Goal: Information Seeking & Learning: Learn about a topic

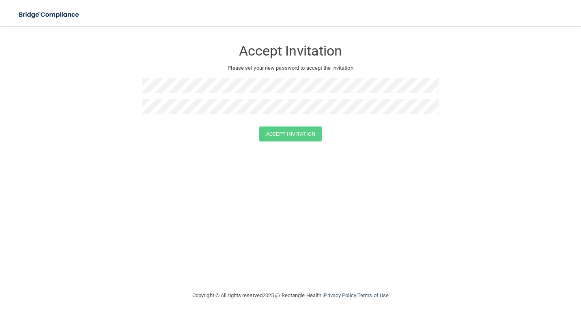
click at [119, 64] on form "Accept Invitation Please set your new password to accept the invitation Accept …" at bounding box center [290, 92] width 548 height 117
click at [314, 134] on button "Accept Invitation" at bounding box center [290, 134] width 62 height 15
click at [273, 146] on button "Accept Invitation" at bounding box center [290, 145] width 62 height 15
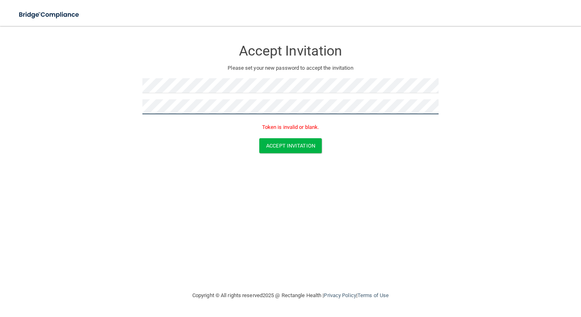
click at [116, 110] on form "Accept Invitation Please set your new password to accept the invitation Token i…" at bounding box center [290, 98] width 548 height 129
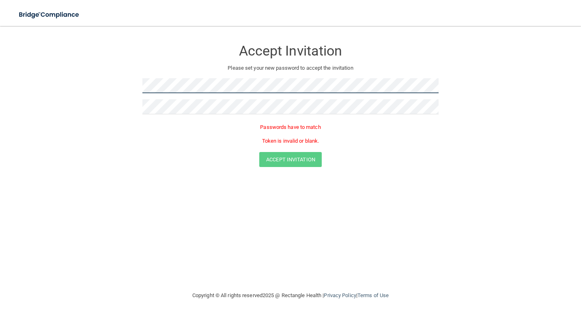
click at [91, 90] on form "Accept Invitation Please set your new password to accept the invitation Passwor…" at bounding box center [290, 105] width 548 height 143
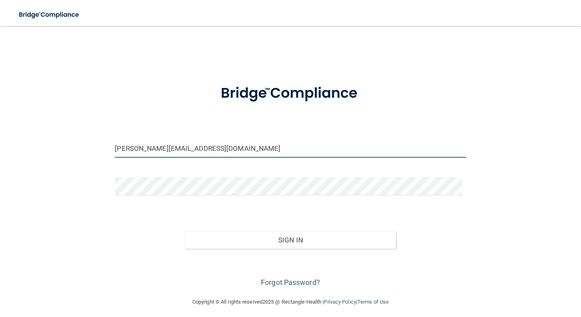
click at [224, 146] on input "[PERSON_NAME][EMAIL_ADDRESS][DOMAIN_NAME]" at bounding box center [290, 149] width 351 height 18
click at [218, 147] on input "[PERSON_NAME][EMAIL_ADDRESS][DOMAIN_NAME]" at bounding box center [290, 149] width 351 height 18
click at [217, 147] on input "[PERSON_NAME][EMAIL_ADDRESS][DOMAIN_NAME]" at bounding box center [290, 149] width 351 height 18
click at [216, 147] on input "ashley@bismarcksmiles.com" at bounding box center [290, 149] width 351 height 18
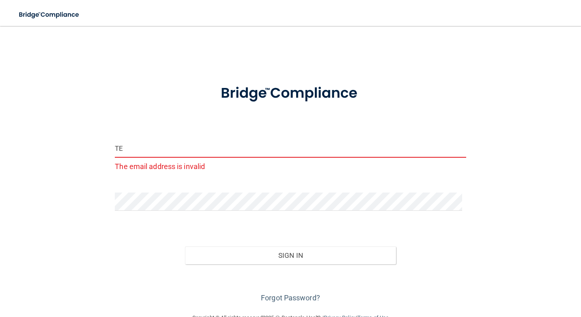
type input "T"
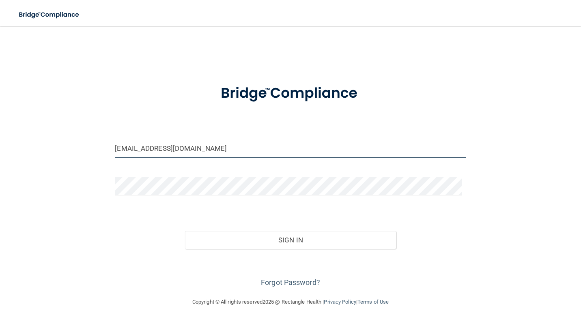
type input "[EMAIL_ADDRESS][DOMAIN_NAME]"
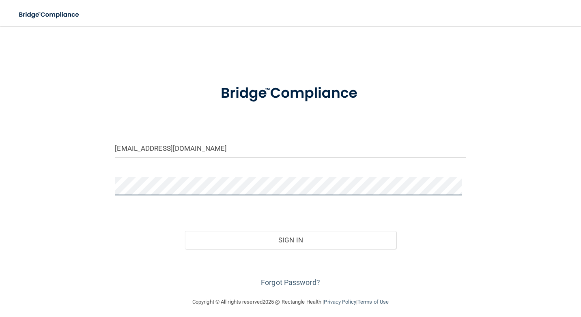
click at [185, 231] on button "Sign In" at bounding box center [290, 240] width 210 height 18
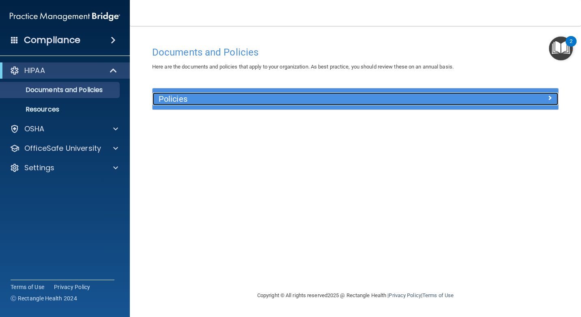
click at [500, 98] on div at bounding box center [507, 97] width 101 height 10
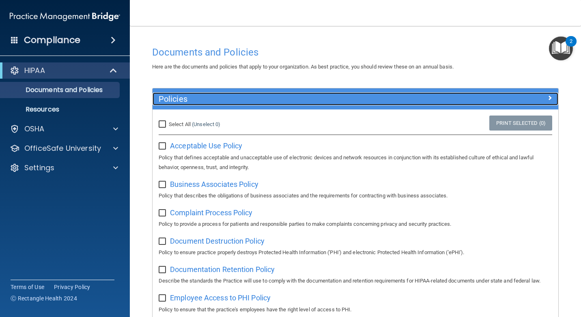
click at [500, 98] on div at bounding box center [507, 97] width 101 height 10
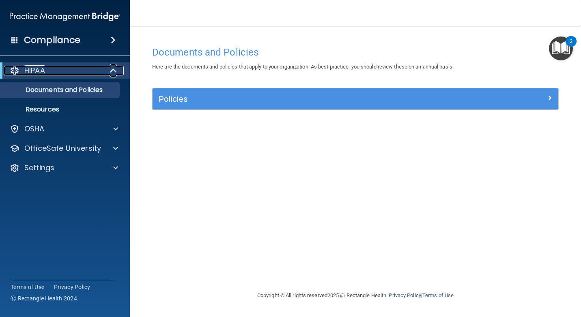
click at [50, 67] on div "HIPAA" at bounding box center [54, 71] width 100 height 10
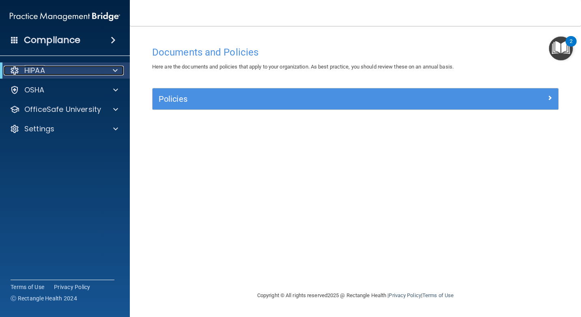
click at [50, 67] on div "HIPAA" at bounding box center [54, 71] width 100 height 10
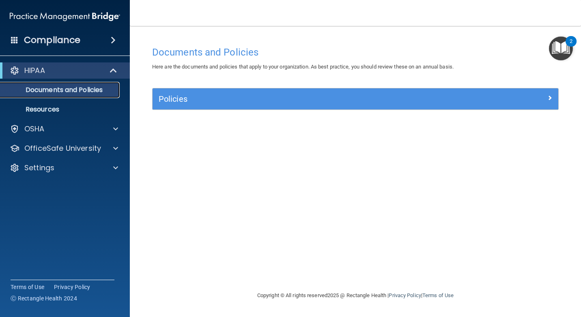
click at [48, 87] on p "Documents and Policies" at bounding box center [60, 90] width 111 height 8
click at [47, 111] on p "Resources" at bounding box center [60, 109] width 111 height 8
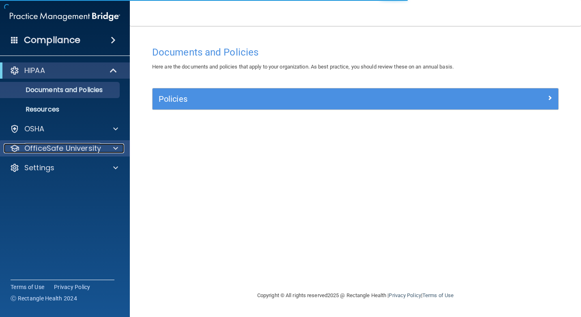
click at [49, 153] on p "OfficeSafe University" at bounding box center [62, 149] width 77 height 10
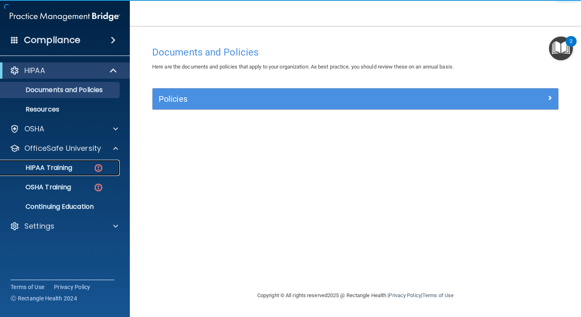
click at [58, 164] on p "HIPAA Training" at bounding box center [38, 168] width 67 height 8
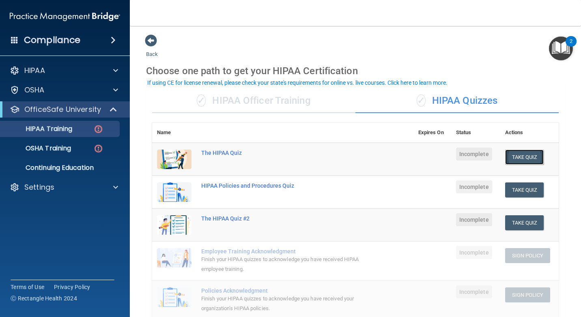
click at [526, 157] on button "Take Quiz" at bounding box center [524, 157] width 39 height 15
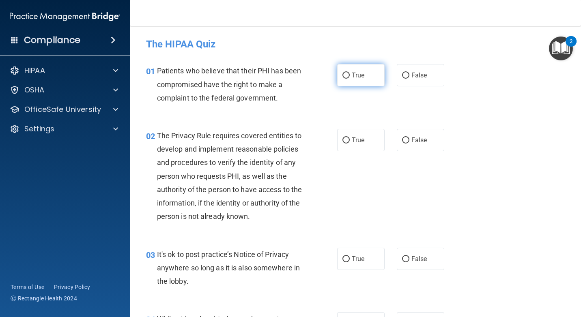
click at [352, 73] on span "True" at bounding box center [358, 75] width 13 height 8
click at [350, 73] on input "True" at bounding box center [345, 76] width 7 height 6
radio input "true"
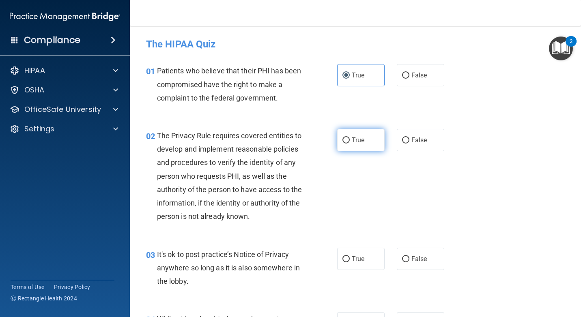
click at [343, 141] on input "True" at bounding box center [345, 140] width 7 height 6
radio input "true"
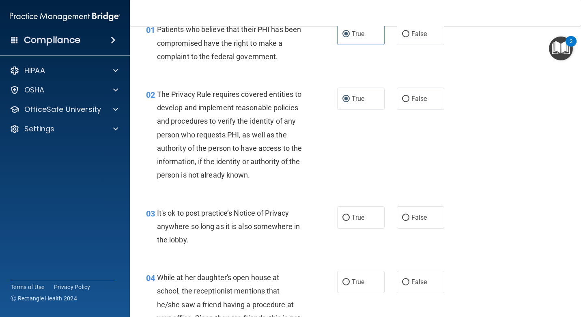
scroll to position [81, 0]
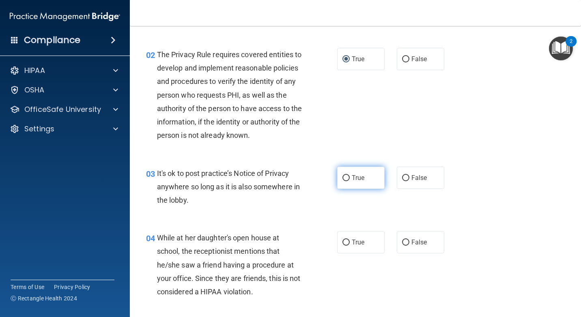
click at [366, 189] on label "True" at bounding box center [360, 178] width 47 height 22
click at [350, 181] on input "True" at bounding box center [345, 178] width 7 height 6
radio input "true"
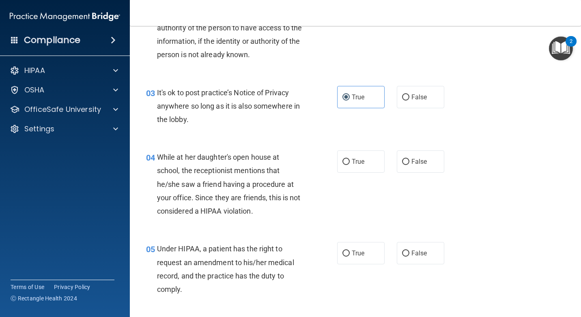
scroll to position [162, 0]
click at [427, 168] on label "False" at bounding box center [420, 161] width 47 height 22
click at [409, 165] on input "False" at bounding box center [405, 162] width 7 height 6
radio input "true"
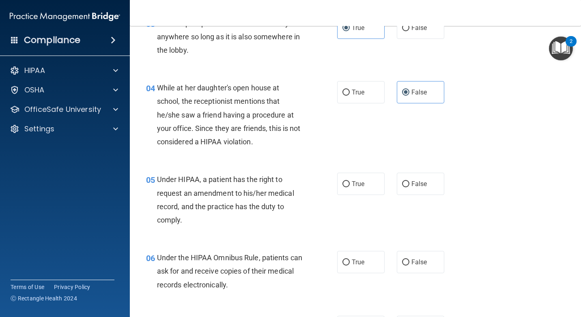
scroll to position [243, 0]
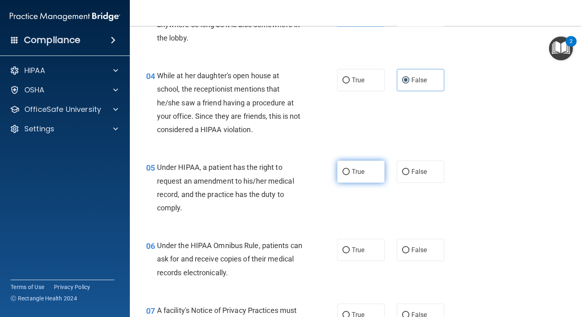
click at [364, 183] on label "True" at bounding box center [360, 172] width 47 height 22
click at [350, 175] on input "True" at bounding box center [345, 172] width 7 height 6
radio input "true"
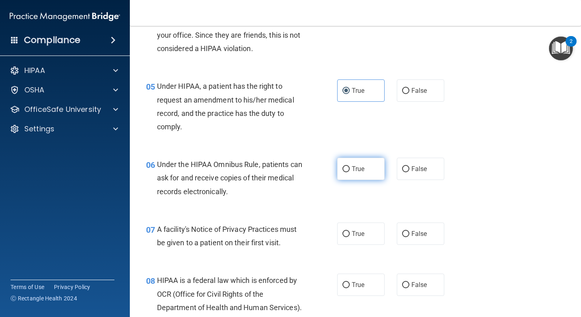
click at [350, 176] on label "True" at bounding box center [360, 169] width 47 height 22
click at [350, 172] on input "True" at bounding box center [345, 169] width 7 height 6
radio input "true"
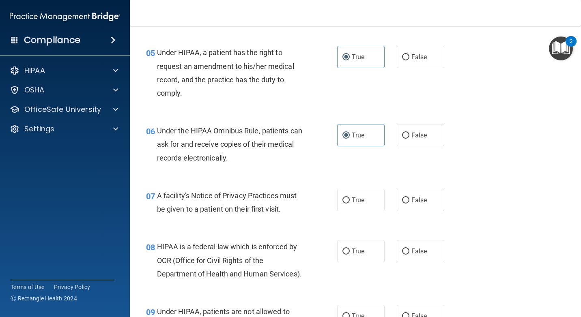
scroll to position [406, 0]
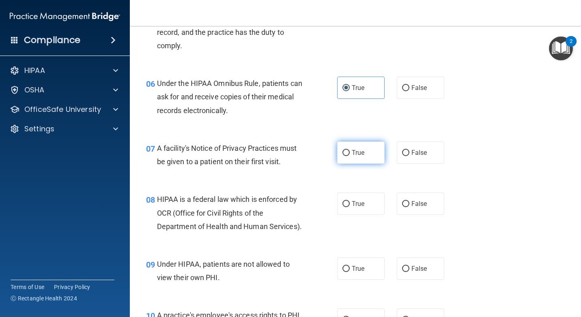
click at [353, 157] on span "True" at bounding box center [358, 153] width 13 height 8
click at [350, 156] on input "True" at bounding box center [345, 153] width 7 height 6
radio input "true"
click at [348, 215] on label "True" at bounding box center [360, 204] width 47 height 22
click at [348, 207] on input "True" at bounding box center [345, 204] width 7 height 6
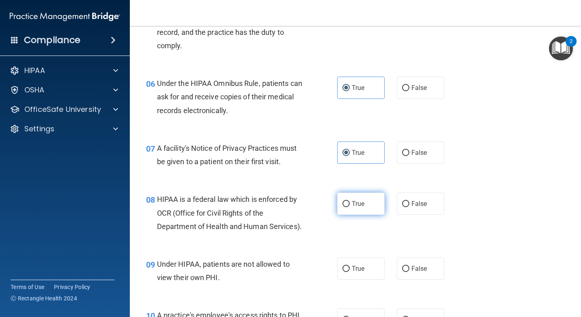
radio input "true"
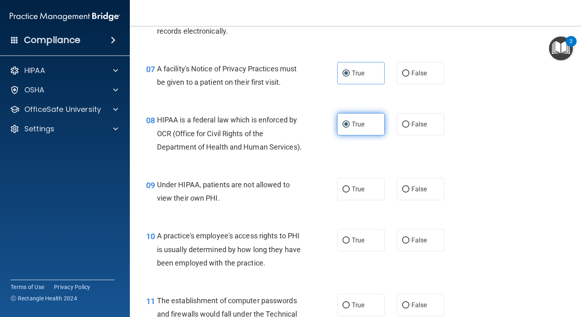
scroll to position [487, 0]
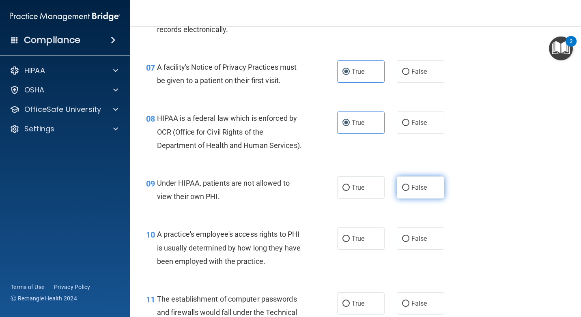
click at [431, 199] on label "False" at bounding box center [420, 187] width 47 height 22
click at [409, 191] on input "False" at bounding box center [405, 188] width 7 height 6
radio input "true"
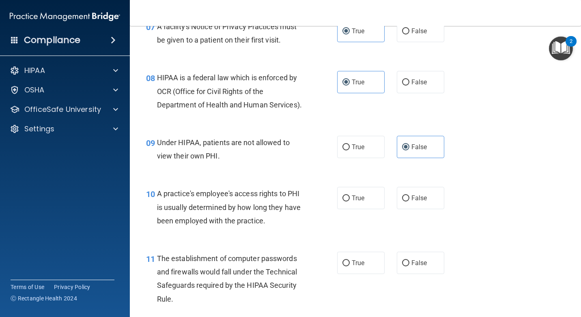
scroll to position [568, 0]
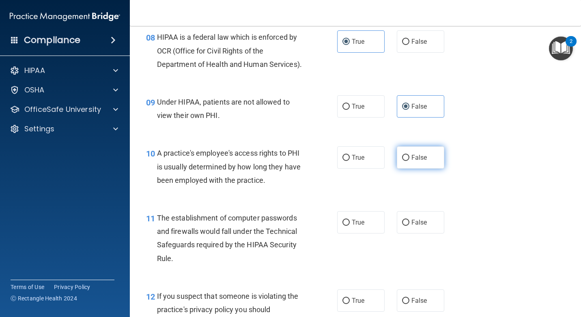
click at [400, 169] on label "False" at bounding box center [420, 157] width 47 height 22
click at [402, 161] on input "False" at bounding box center [405, 158] width 7 height 6
radio input "true"
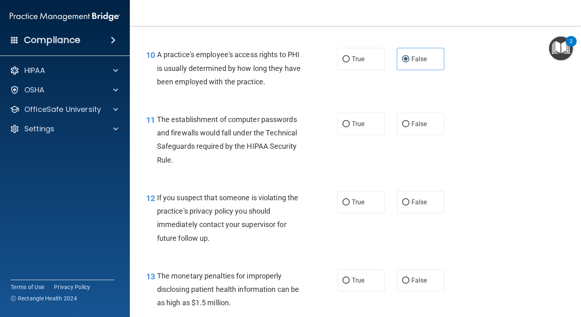
scroll to position [689, 0]
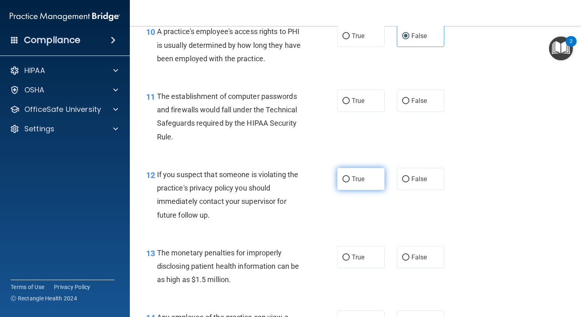
click at [352, 183] on span "True" at bounding box center [358, 179] width 13 height 8
click at [350, 183] on input "True" at bounding box center [345, 179] width 7 height 6
radio input "true"
click at [338, 112] on label "True" at bounding box center [360, 101] width 47 height 22
click at [342, 104] on input "True" at bounding box center [345, 101] width 7 height 6
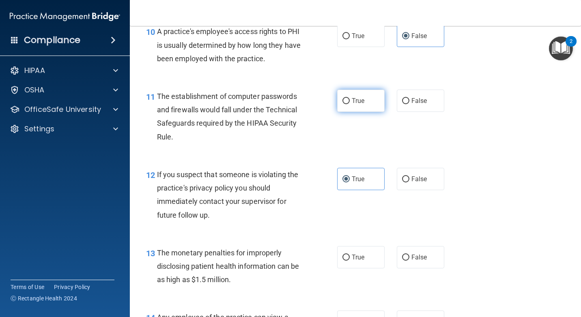
radio input "true"
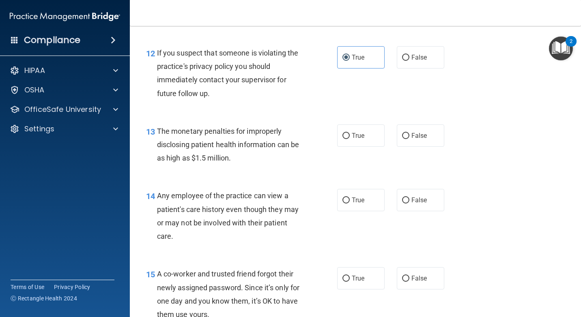
scroll to position [852, 0]
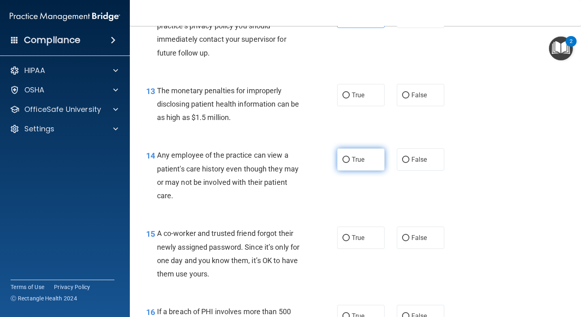
click at [357, 163] on span "True" at bounding box center [358, 160] width 13 height 8
click at [350, 163] on input "True" at bounding box center [345, 160] width 7 height 6
radio input "true"
click at [358, 99] on span "True" at bounding box center [358, 95] width 13 height 8
click at [350, 99] on input "True" at bounding box center [345, 95] width 7 height 6
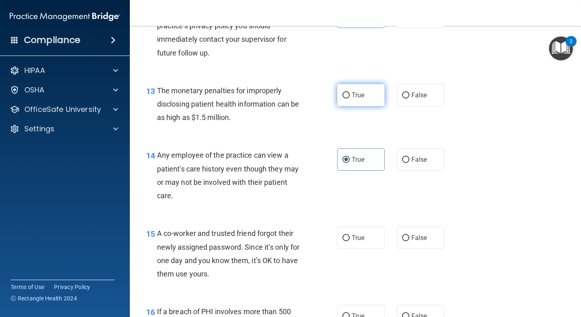
radio input "true"
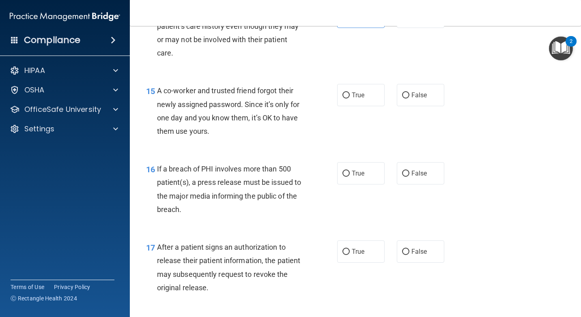
scroll to position [1014, 0]
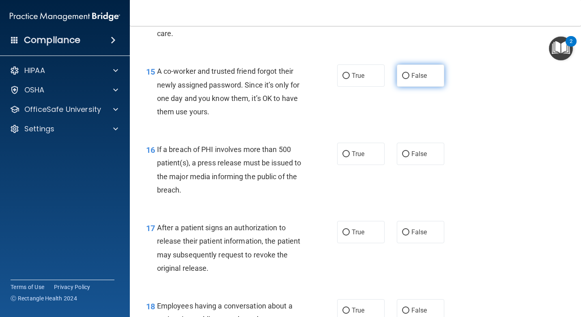
click at [422, 79] on span "False" at bounding box center [419, 76] width 16 height 8
click at [409, 79] on input "False" at bounding box center [405, 76] width 7 height 6
radio input "true"
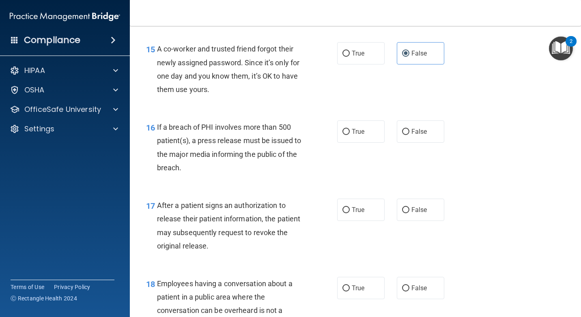
scroll to position [1054, 0]
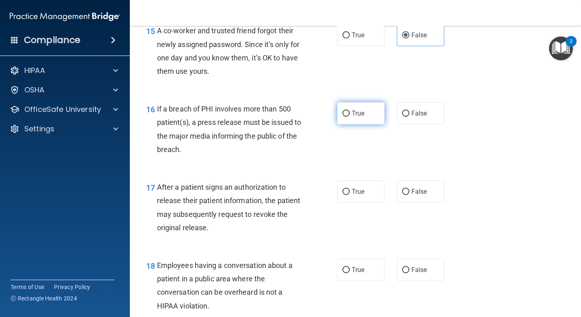
click at [340, 125] on label "True" at bounding box center [360, 113] width 47 height 22
click at [342, 117] on input "True" at bounding box center [345, 114] width 7 height 6
radio input "true"
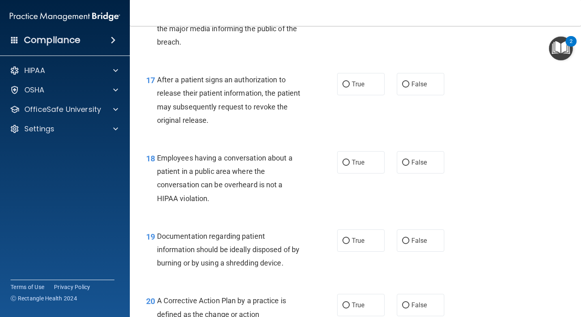
scroll to position [1176, 0]
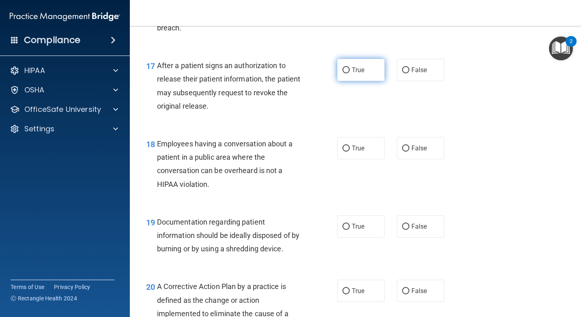
click at [371, 81] on label "True" at bounding box center [360, 70] width 47 height 22
click at [350, 73] on input "True" at bounding box center [345, 70] width 7 height 6
radio input "true"
click at [412, 159] on label "False" at bounding box center [420, 148] width 47 height 22
click at [409, 152] on input "False" at bounding box center [405, 149] width 7 height 6
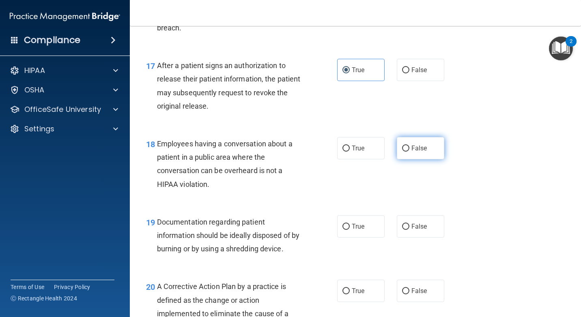
radio input "true"
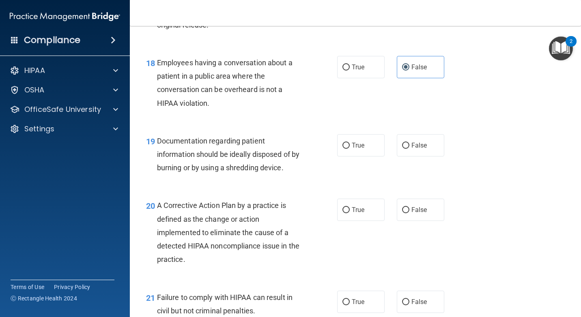
scroll to position [1298, 0]
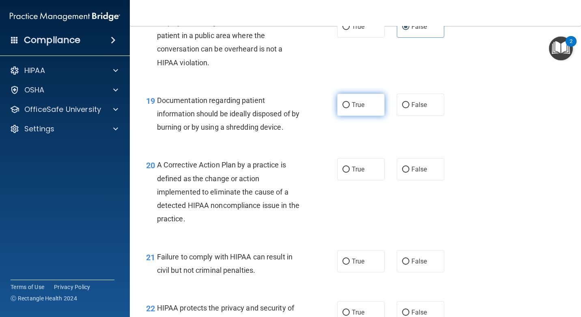
click at [366, 116] on label "True" at bounding box center [360, 105] width 47 height 22
click at [350, 108] on input "True" at bounding box center [345, 105] width 7 height 6
radio input "true"
click at [354, 173] on span "True" at bounding box center [358, 169] width 13 height 8
click at [350, 173] on input "True" at bounding box center [345, 170] width 7 height 6
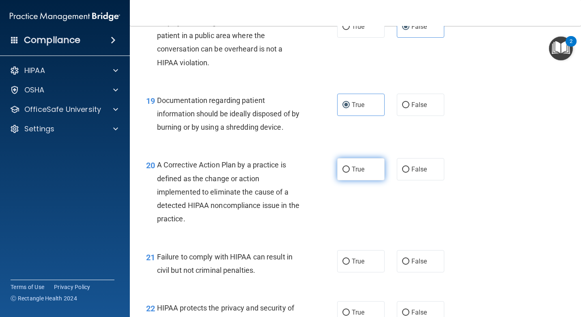
radio input "true"
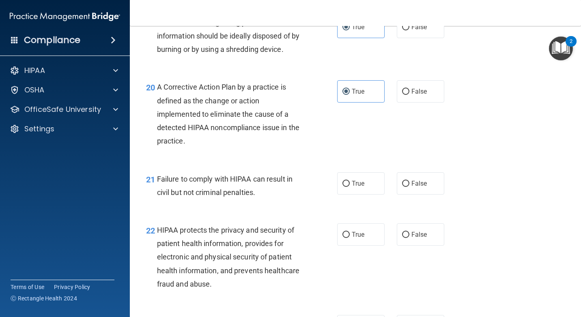
scroll to position [1379, 0]
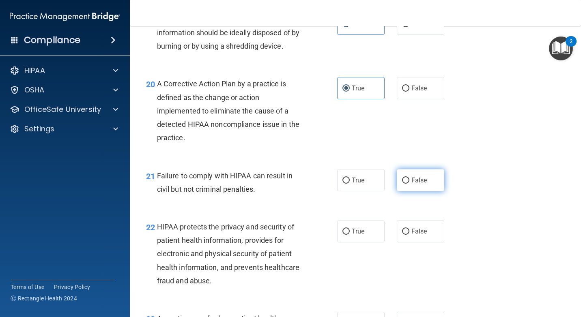
click at [423, 191] on label "False" at bounding box center [420, 180] width 47 height 22
click at [409, 184] on input "False" at bounding box center [405, 181] width 7 height 6
radio input "true"
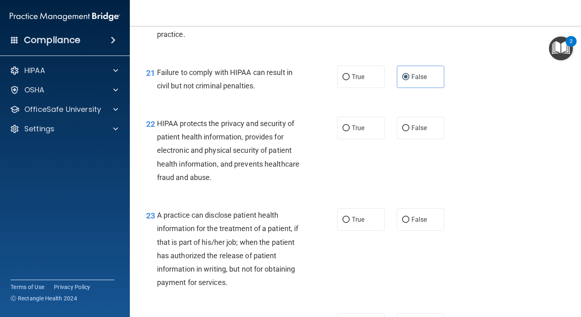
scroll to position [1501, 0]
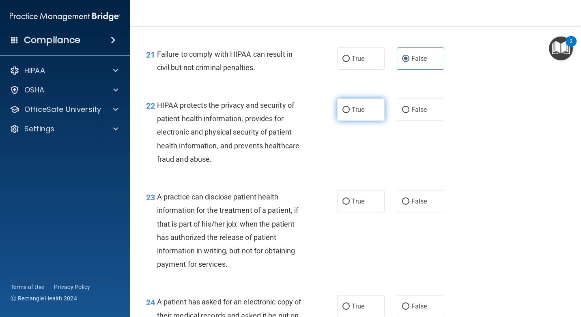
click at [355, 114] on span "True" at bounding box center [358, 110] width 13 height 8
click at [350, 113] on input "True" at bounding box center [345, 110] width 7 height 6
radio input "true"
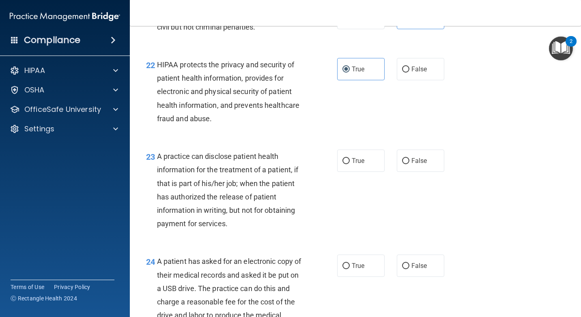
scroll to position [1582, 0]
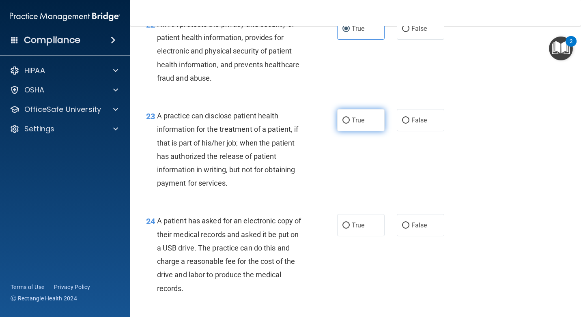
click at [363, 131] on label "True" at bounding box center [360, 120] width 47 height 22
click at [350, 124] on input "True" at bounding box center [345, 121] width 7 height 6
radio input "true"
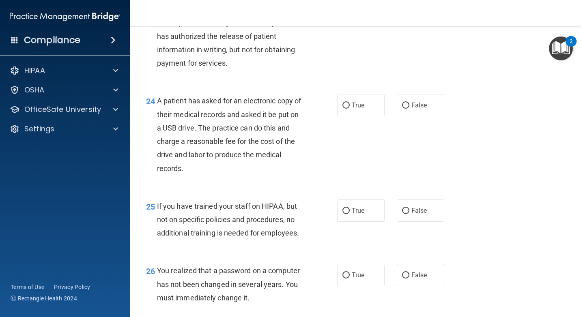
scroll to position [1703, 0]
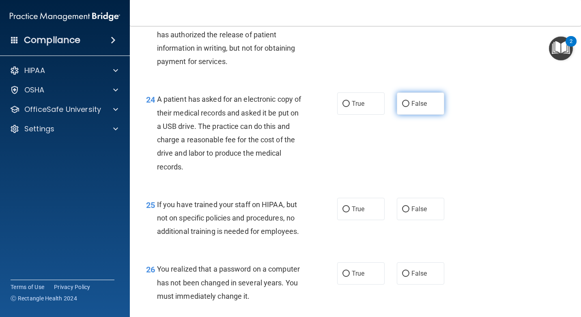
click at [430, 115] on label "False" at bounding box center [420, 103] width 47 height 22
click at [409, 107] on input "False" at bounding box center [405, 104] width 7 height 6
radio input "true"
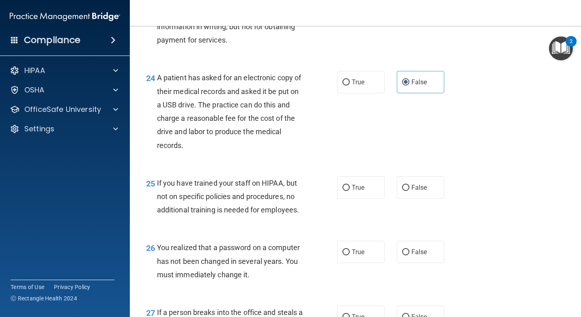
scroll to position [1744, 0]
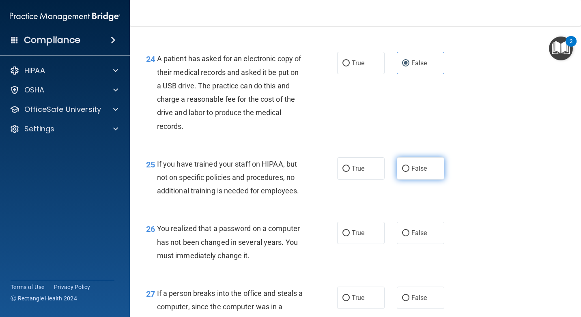
click at [410, 180] on label "False" at bounding box center [420, 168] width 47 height 22
click at [409, 172] on input "False" at bounding box center [405, 169] width 7 height 6
radio input "true"
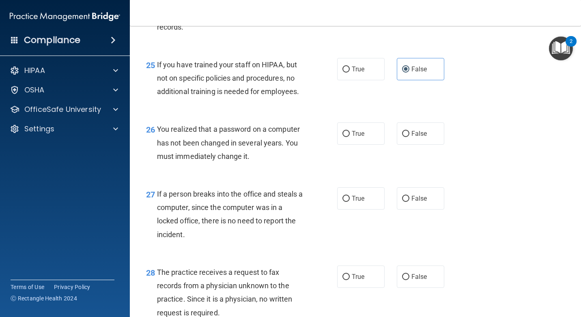
scroll to position [1866, 0]
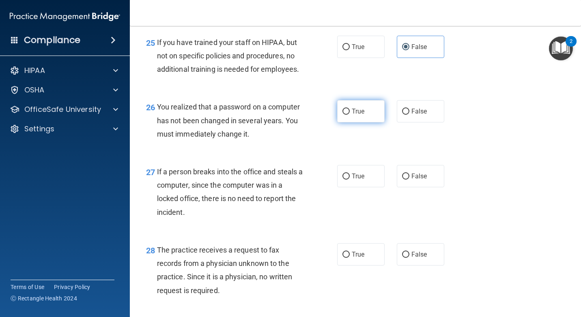
click at [352, 115] on span "True" at bounding box center [358, 111] width 13 height 8
click at [350, 115] on input "True" at bounding box center [345, 112] width 7 height 6
radio input "true"
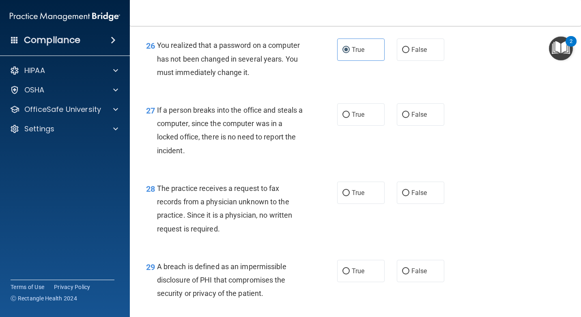
scroll to position [1947, 0]
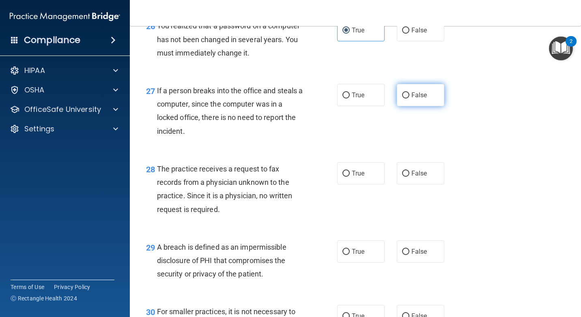
click at [418, 106] on label "False" at bounding box center [420, 95] width 47 height 22
click at [409, 99] on input "False" at bounding box center [405, 95] width 7 height 6
radio input "true"
click at [421, 185] on label "False" at bounding box center [420, 173] width 47 height 22
click at [409, 177] on input "False" at bounding box center [405, 174] width 7 height 6
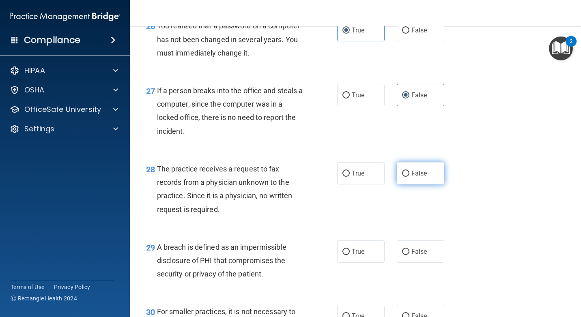
radio input "true"
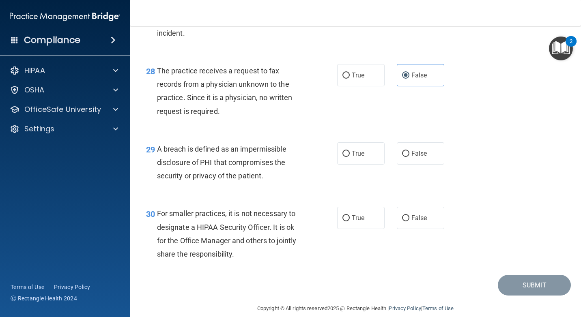
scroll to position [2068, 0]
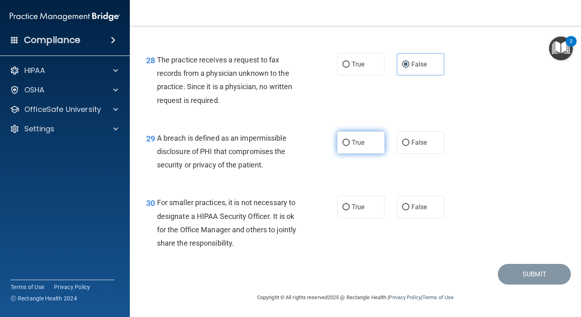
click at [348, 154] on label "True" at bounding box center [360, 142] width 47 height 22
click at [348, 146] on input "True" at bounding box center [345, 143] width 7 height 6
radio input "true"
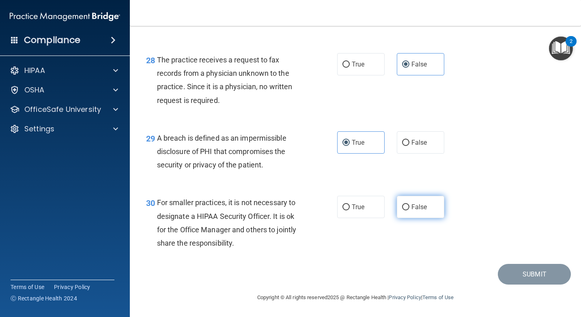
click at [418, 215] on label "False" at bounding box center [420, 207] width 47 height 22
click at [409, 210] on input "False" at bounding box center [405, 207] width 7 height 6
radio input "true"
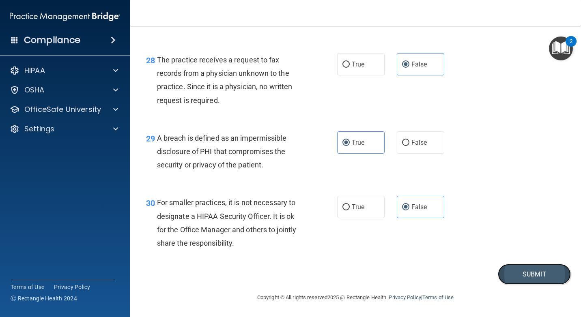
click at [518, 285] on button "Submit" at bounding box center [534, 274] width 73 height 21
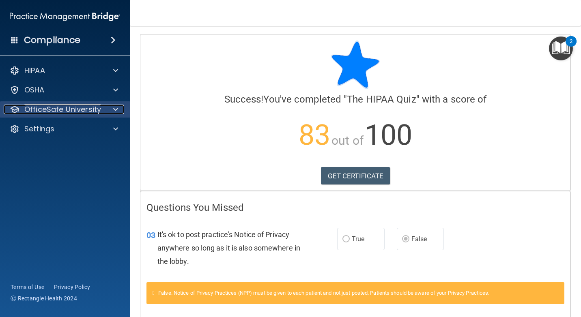
click at [75, 109] on p "OfficeSafe University" at bounding box center [62, 110] width 77 height 10
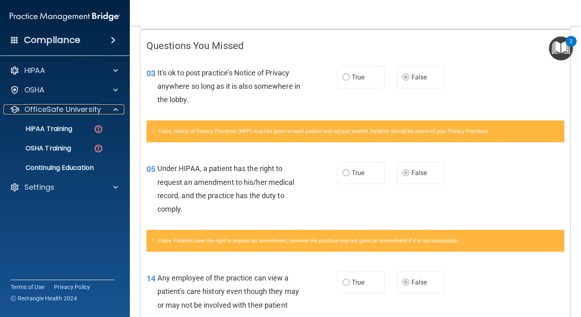
scroll to position [81, 0]
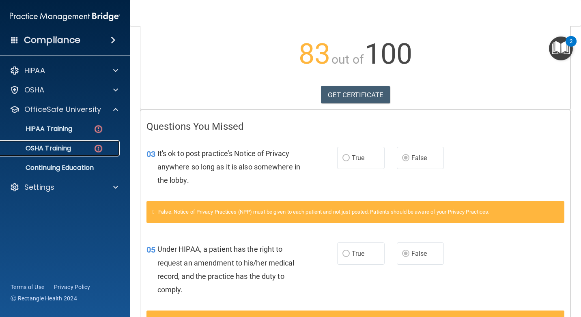
click at [57, 149] on p "OSHA Training" at bounding box center [38, 148] width 66 height 8
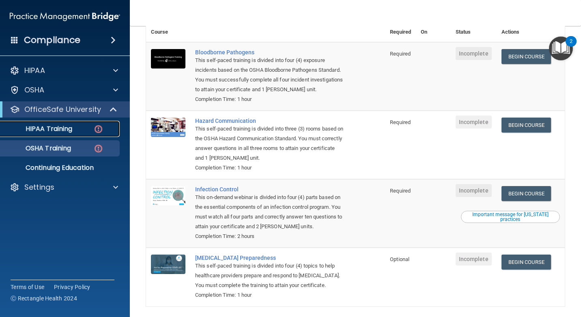
click at [24, 126] on p "HIPAA Training" at bounding box center [38, 129] width 67 height 8
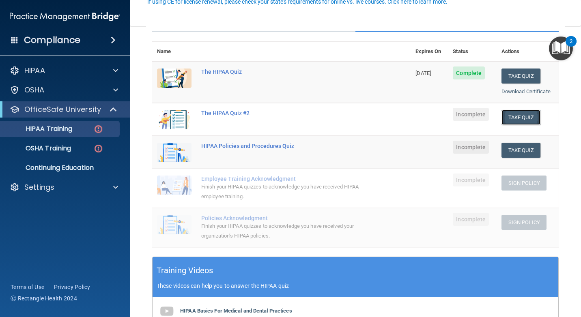
click at [520, 122] on button "Take Quiz" at bounding box center [520, 117] width 39 height 15
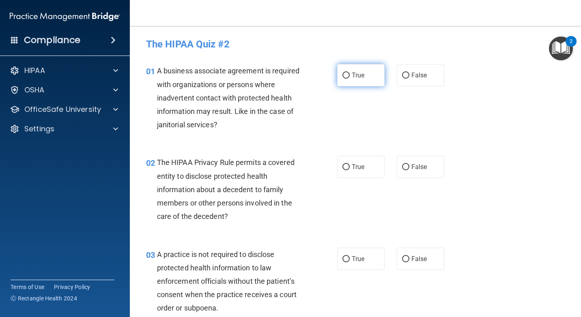
click at [337, 74] on label "True" at bounding box center [360, 75] width 47 height 22
click at [342, 74] on input "True" at bounding box center [345, 76] width 7 height 6
radio input "true"
click at [344, 172] on label "True" at bounding box center [360, 167] width 47 height 22
click at [344, 170] on input "True" at bounding box center [345, 167] width 7 height 6
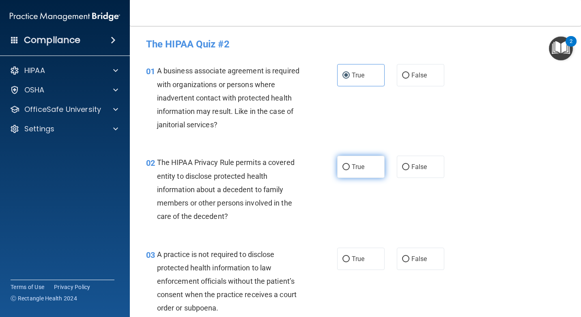
radio input "true"
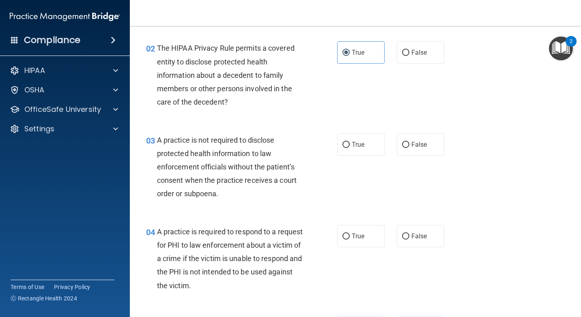
scroll to position [122, 0]
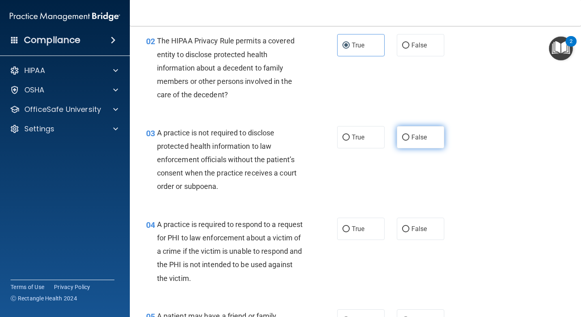
click at [404, 142] on label "False" at bounding box center [420, 137] width 47 height 22
click at [404, 141] on input "False" at bounding box center [405, 138] width 7 height 6
radio input "true"
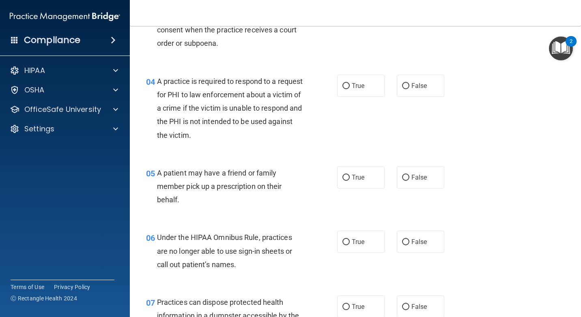
scroll to position [284, 0]
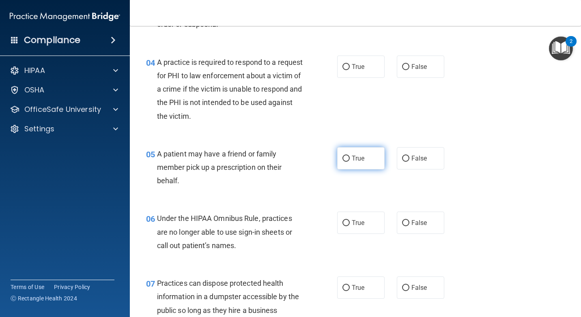
click at [341, 150] on label "True" at bounding box center [360, 158] width 47 height 22
click at [342, 156] on input "True" at bounding box center [345, 159] width 7 height 6
radio input "true"
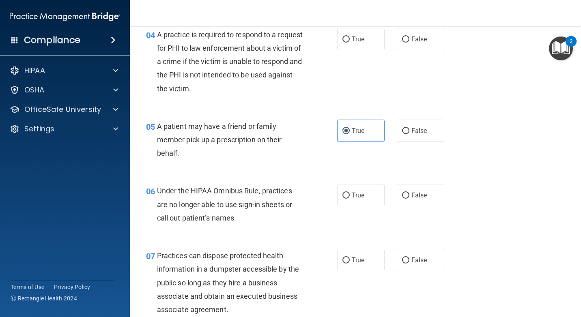
scroll to position [312, 0]
click at [356, 41] on span "True" at bounding box center [358, 39] width 13 height 8
click at [350, 41] on input "True" at bounding box center [345, 39] width 7 height 6
radio input "true"
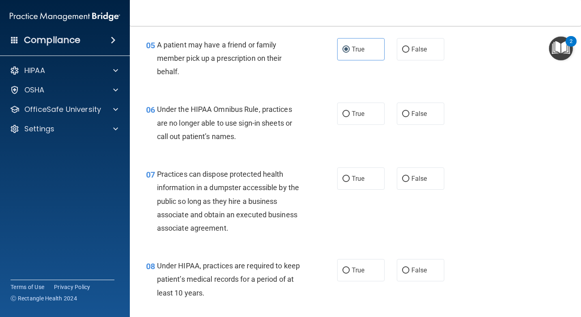
scroll to position [434, 0]
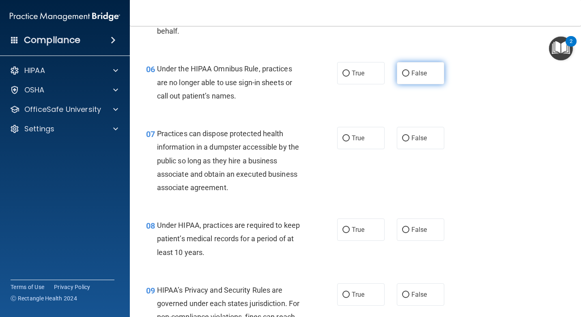
click at [411, 72] on span "False" at bounding box center [419, 73] width 16 height 8
click at [409, 72] on input "False" at bounding box center [405, 74] width 7 height 6
radio input "true"
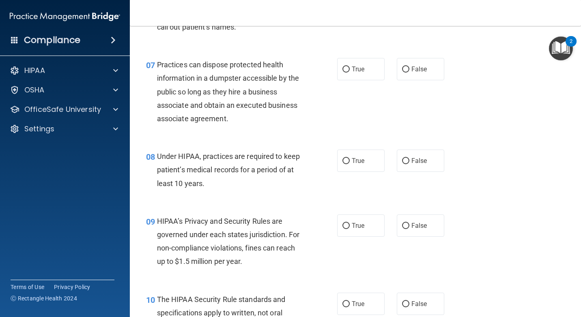
scroll to position [515, 0]
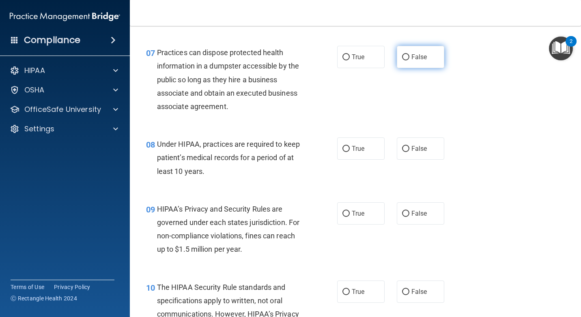
click at [412, 60] on span "False" at bounding box center [419, 57] width 16 height 8
click at [409, 60] on input "False" at bounding box center [405, 57] width 7 height 6
radio input "true"
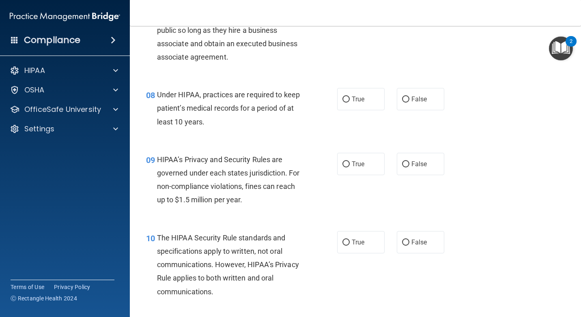
scroll to position [596, 0]
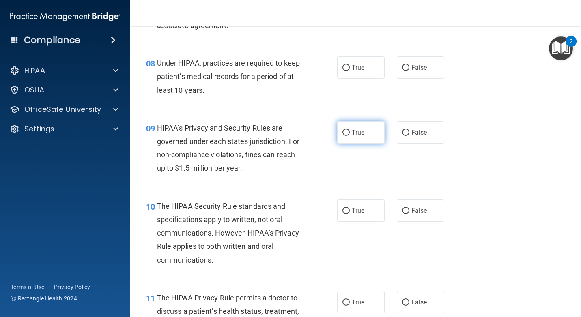
click at [372, 134] on label "True" at bounding box center [360, 132] width 47 height 22
click at [350, 134] on input "True" at bounding box center [345, 133] width 7 height 6
radio input "true"
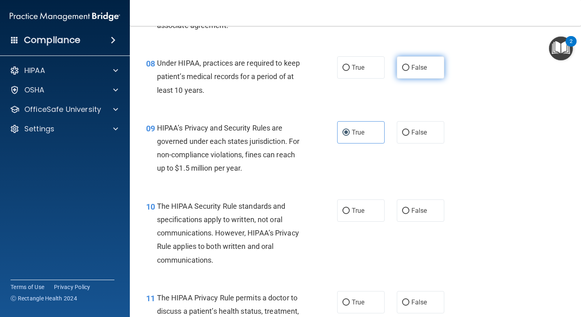
click at [411, 67] on span "False" at bounding box center [419, 68] width 16 height 8
click at [409, 67] on input "False" at bounding box center [405, 68] width 7 height 6
radio input "true"
click at [339, 217] on label "True" at bounding box center [360, 211] width 47 height 22
click at [342, 214] on input "True" at bounding box center [345, 211] width 7 height 6
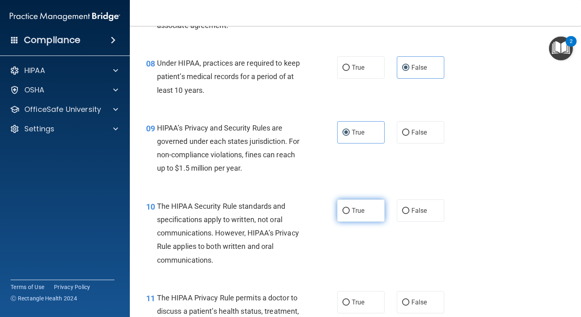
radio input "true"
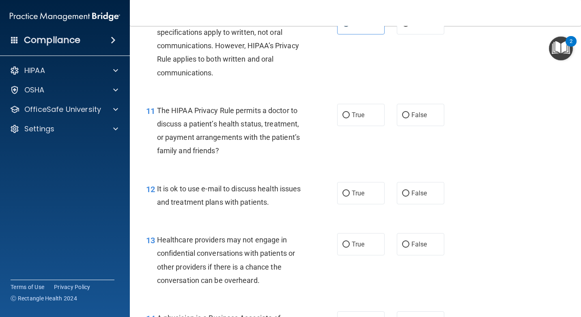
scroll to position [799, 0]
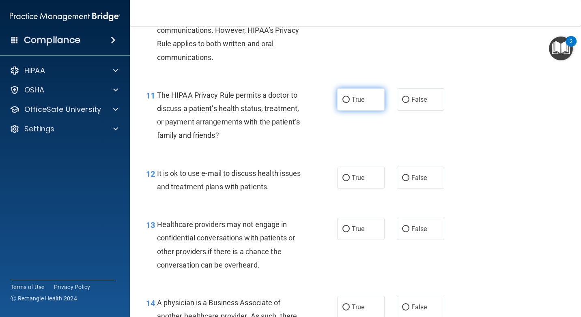
click at [356, 95] on label "True" at bounding box center [360, 99] width 47 height 22
click at [350, 97] on input "True" at bounding box center [345, 100] width 7 height 6
radio input "true"
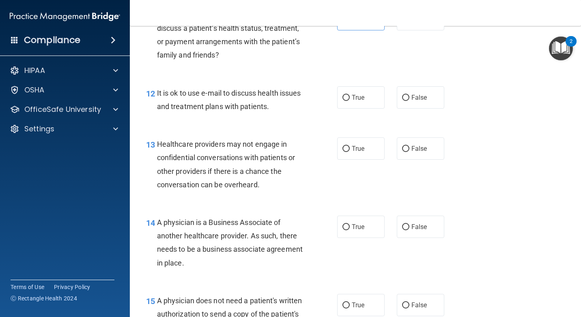
scroll to position [880, 0]
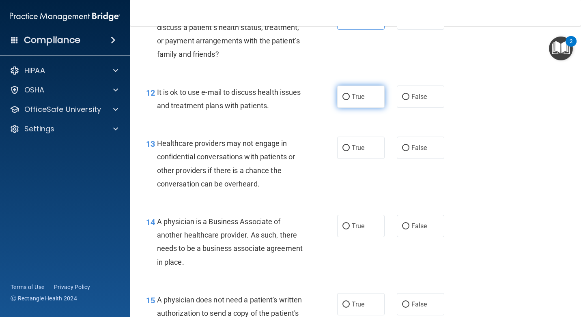
click at [356, 95] on span "True" at bounding box center [358, 97] width 13 height 8
click at [350, 95] on input "True" at bounding box center [345, 97] width 7 height 6
radio input "true"
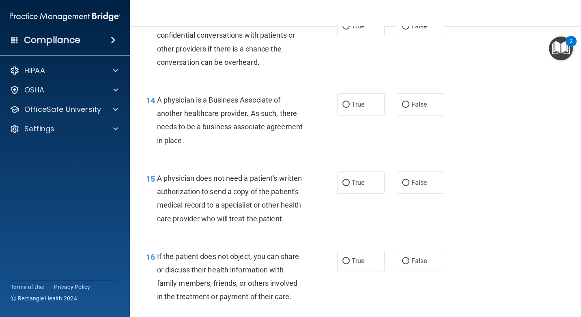
scroll to position [961, 0]
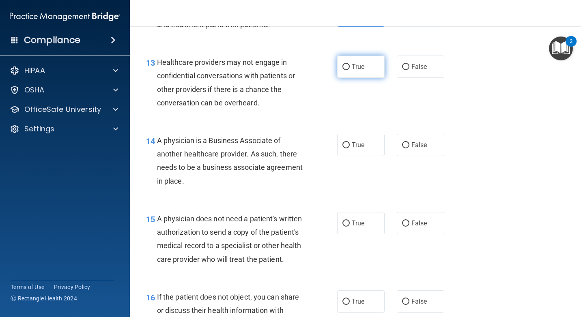
click at [368, 58] on label "True" at bounding box center [360, 67] width 47 height 22
click at [350, 64] on input "True" at bounding box center [345, 67] width 7 height 6
radio input "true"
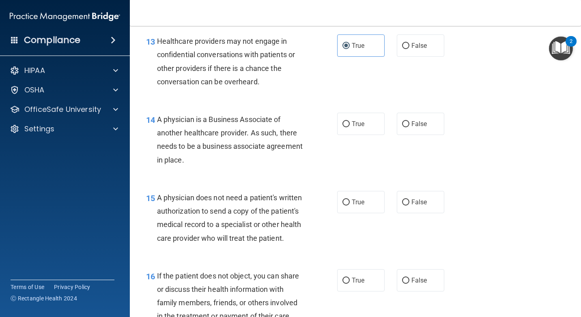
scroll to position [1001, 0]
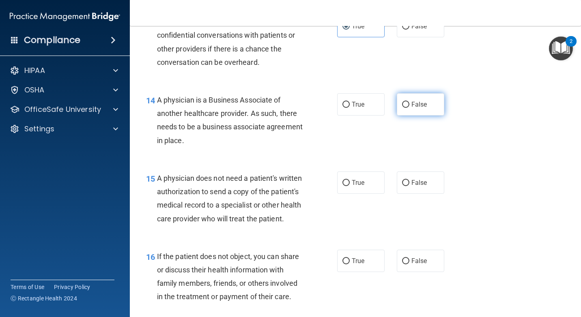
click at [416, 102] on span "False" at bounding box center [419, 105] width 16 height 8
click at [409, 102] on input "False" at bounding box center [405, 105] width 7 height 6
radio input "true"
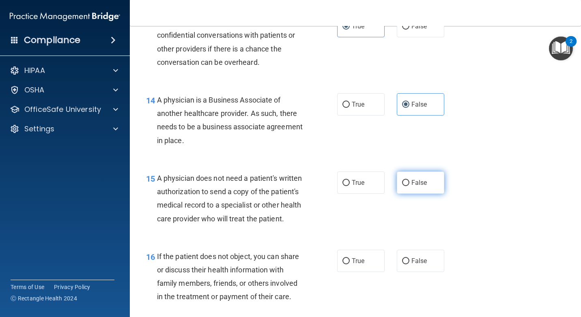
click at [404, 179] on label "False" at bounding box center [420, 183] width 47 height 22
click at [404, 180] on input "False" at bounding box center [405, 183] width 7 height 6
radio input "true"
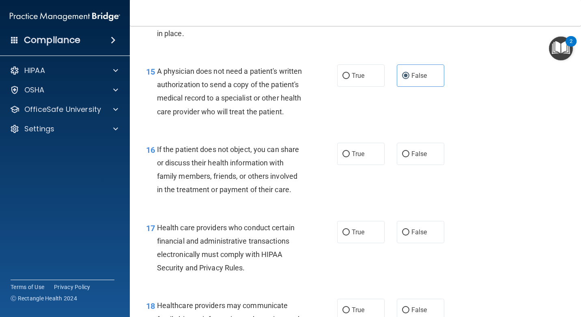
scroll to position [1123, 0]
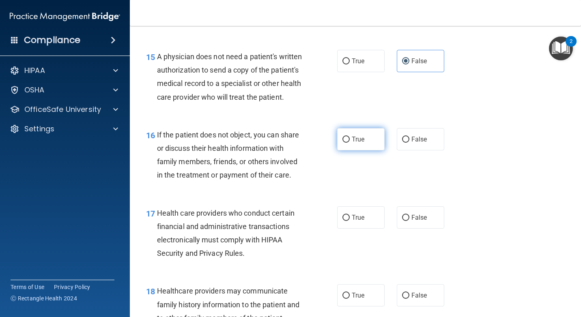
click at [337, 150] on label "True" at bounding box center [360, 139] width 47 height 22
click at [342, 143] on input "True" at bounding box center [345, 140] width 7 height 6
radio input "true"
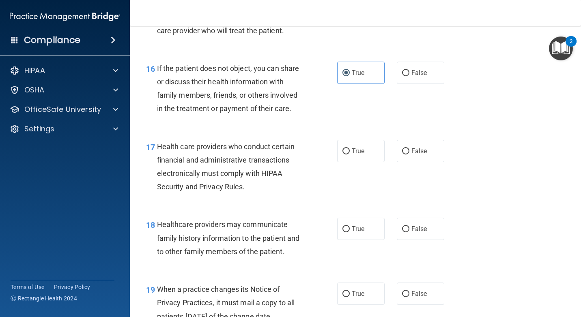
scroll to position [1204, 0]
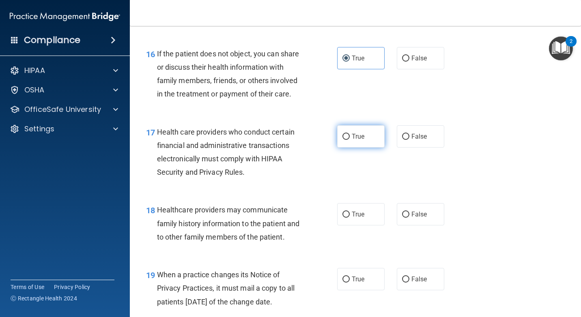
click at [352, 140] on span "True" at bounding box center [358, 137] width 13 height 8
click at [350, 140] on input "True" at bounding box center [345, 137] width 7 height 6
radio input "true"
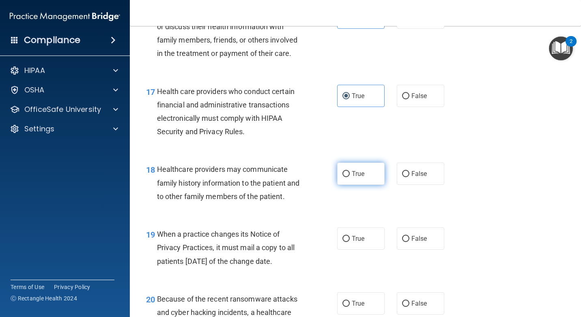
click at [355, 178] on span "True" at bounding box center [358, 174] width 13 height 8
click at [350, 177] on input "True" at bounding box center [345, 174] width 7 height 6
radio input "true"
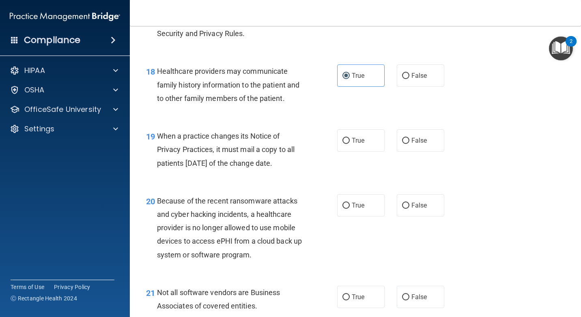
scroll to position [1366, 0]
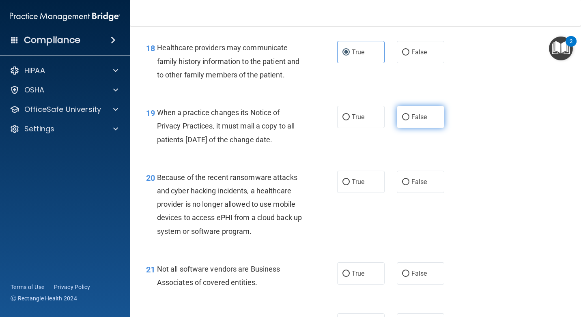
click at [425, 128] on label "False" at bounding box center [420, 117] width 47 height 22
click at [409, 120] on input "False" at bounding box center [405, 117] width 7 height 6
radio input "true"
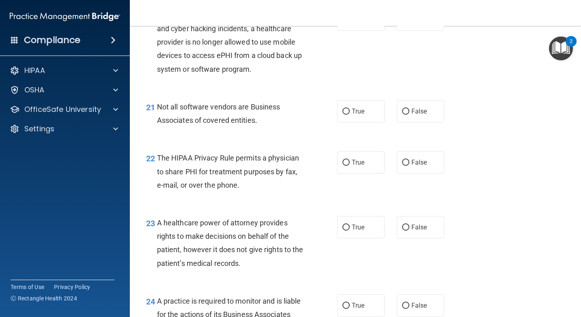
scroll to position [1488, 0]
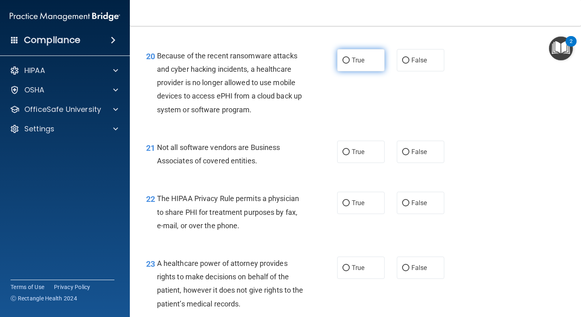
click at [352, 64] on span "True" at bounding box center [358, 60] width 13 height 8
click at [350, 64] on input "True" at bounding box center [345, 61] width 7 height 6
radio input "true"
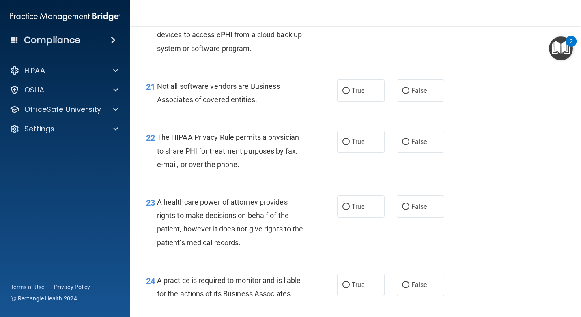
scroll to position [1569, 0]
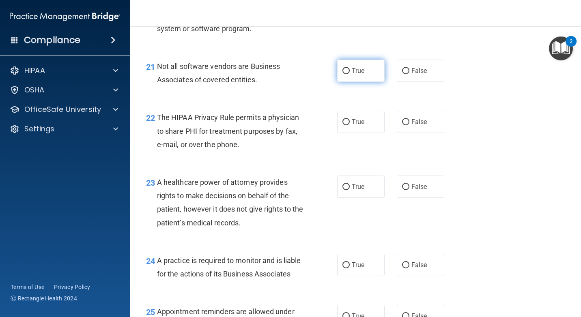
click at [362, 82] on label "True" at bounding box center [360, 71] width 47 height 22
click at [350, 74] on input "True" at bounding box center [345, 71] width 7 height 6
radio input "true"
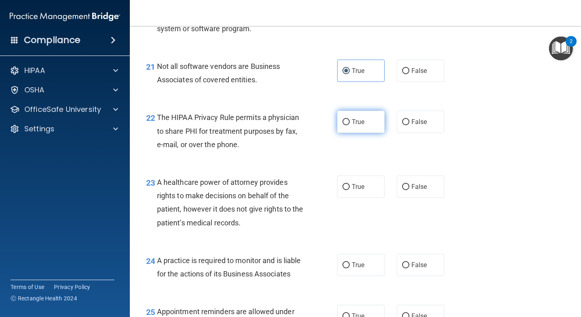
click at [349, 131] on label "True" at bounding box center [360, 122] width 47 height 22
click at [349, 125] on input "True" at bounding box center [345, 122] width 7 height 6
radio input "true"
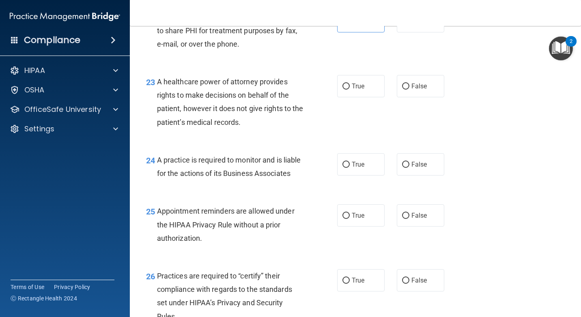
scroll to position [1650, 0]
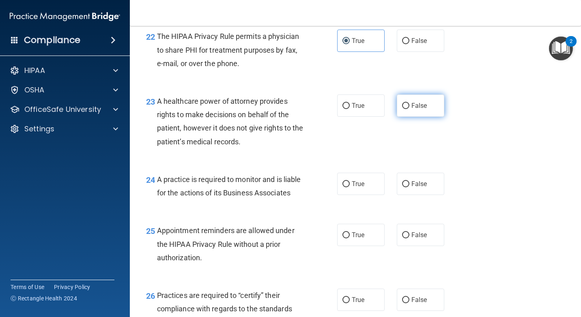
click at [397, 117] on label "False" at bounding box center [420, 105] width 47 height 22
click at [402, 109] on input "False" at bounding box center [405, 106] width 7 height 6
radio input "true"
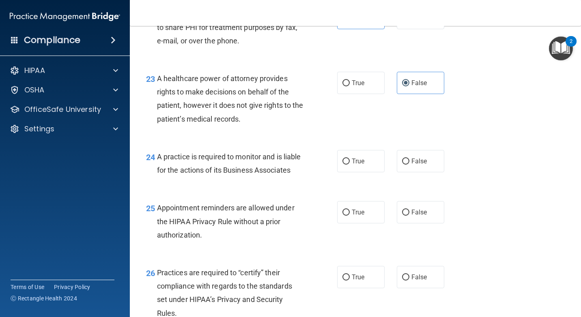
scroll to position [1691, 0]
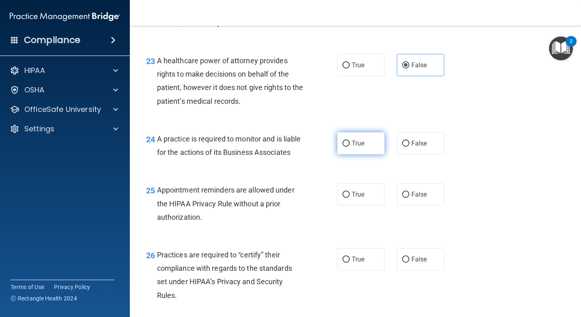
click at [361, 147] on span "True" at bounding box center [358, 144] width 13 height 8
click at [350, 147] on input "True" at bounding box center [345, 144] width 7 height 6
radio input "true"
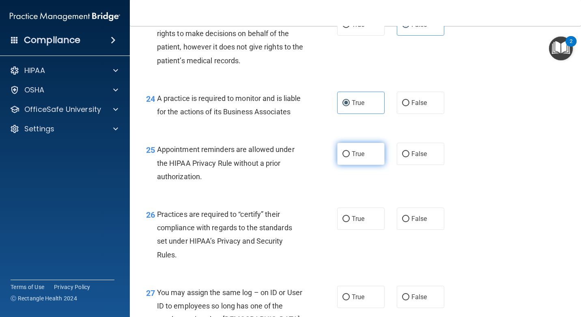
click at [348, 165] on label "True" at bounding box center [360, 154] width 47 height 22
click at [348, 157] on input "True" at bounding box center [345, 154] width 7 height 6
radio input "true"
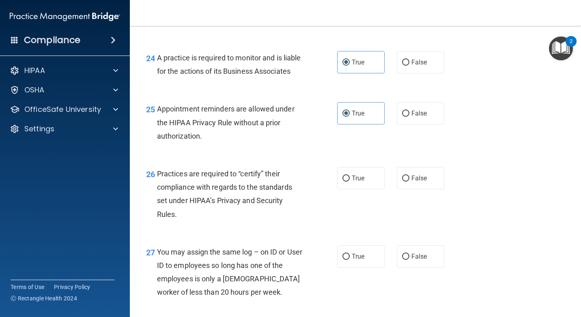
scroll to position [1813, 0]
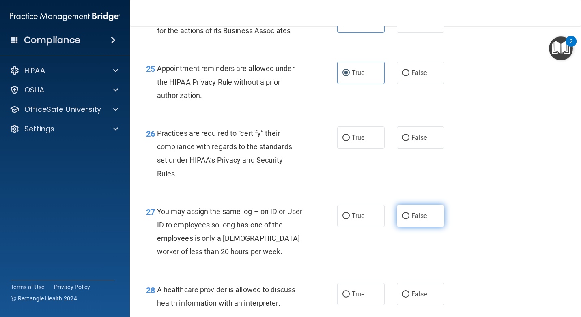
click at [400, 227] on label "False" at bounding box center [420, 216] width 47 height 22
click at [402, 219] on input "False" at bounding box center [405, 216] width 7 height 6
radio input "true"
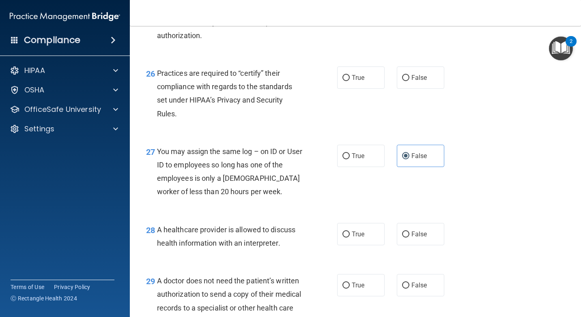
scroll to position [1853, 0]
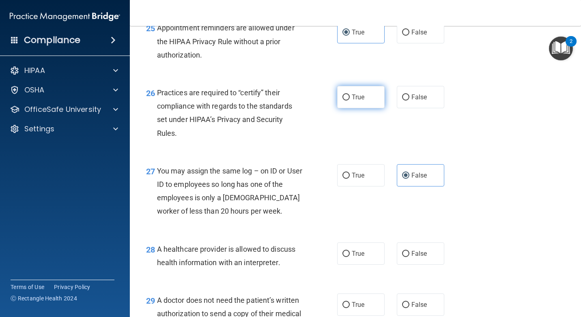
click at [348, 108] on label "True" at bounding box center [360, 97] width 47 height 22
click at [348, 101] on input "True" at bounding box center [345, 97] width 7 height 6
radio input "true"
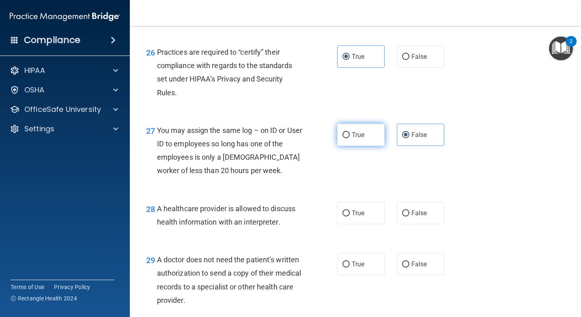
scroll to position [1934, 0]
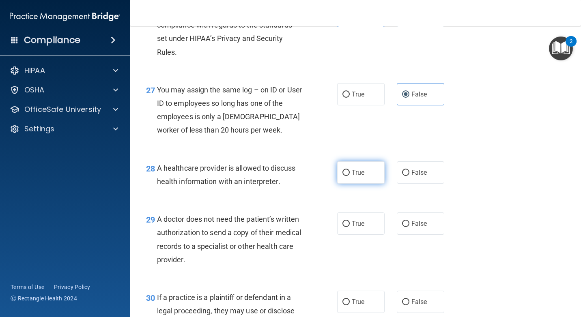
click at [344, 176] on input "True" at bounding box center [345, 173] width 7 height 6
radio input "true"
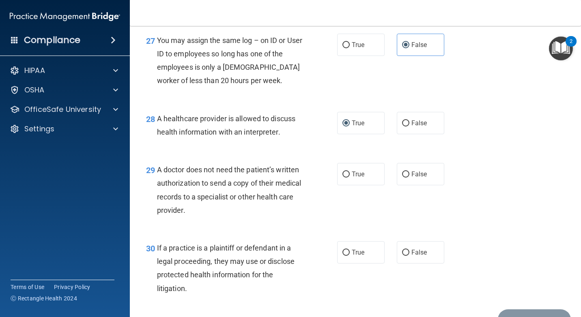
scroll to position [2015, 0]
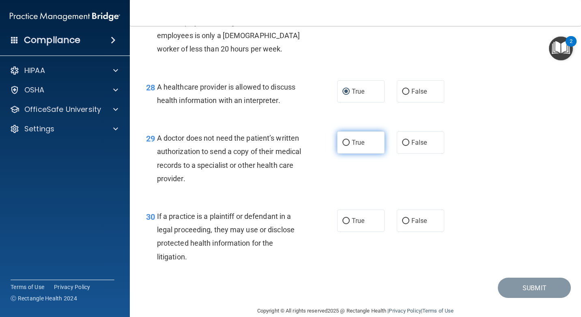
click at [344, 146] on input "True" at bounding box center [345, 143] width 7 height 6
radio input "true"
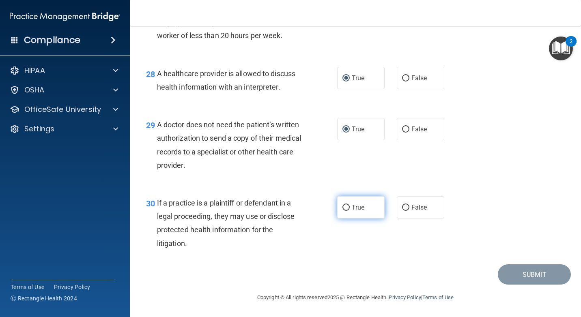
click at [346, 207] on input "True" at bounding box center [345, 208] width 7 height 6
radio input "true"
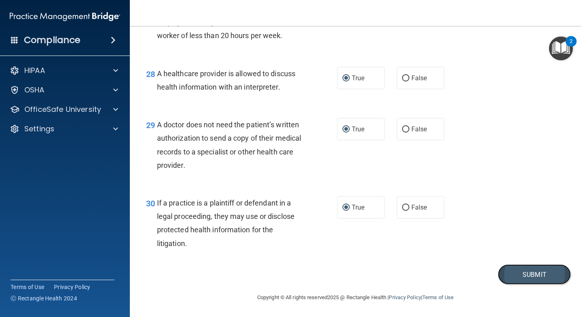
click at [537, 277] on button "Submit" at bounding box center [534, 274] width 73 height 21
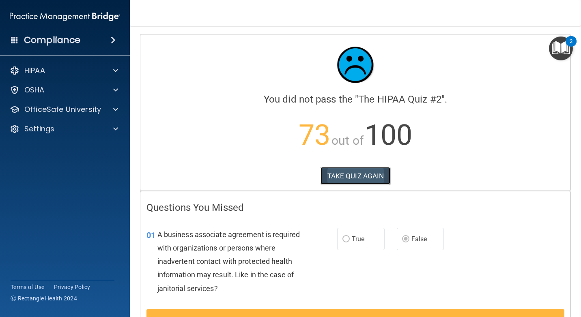
click at [365, 176] on button "TAKE QUIZ AGAIN" at bounding box center [355, 176] width 70 height 18
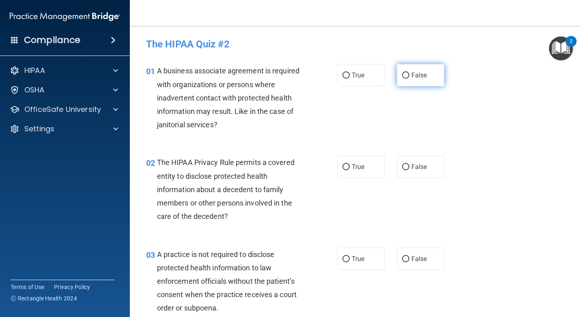
click at [399, 71] on label "False" at bounding box center [420, 75] width 47 height 22
click at [402, 73] on input "False" at bounding box center [405, 76] width 7 height 6
radio input "true"
click at [357, 173] on label "True" at bounding box center [360, 167] width 47 height 22
click at [350, 170] on input "True" at bounding box center [345, 167] width 7 height 6
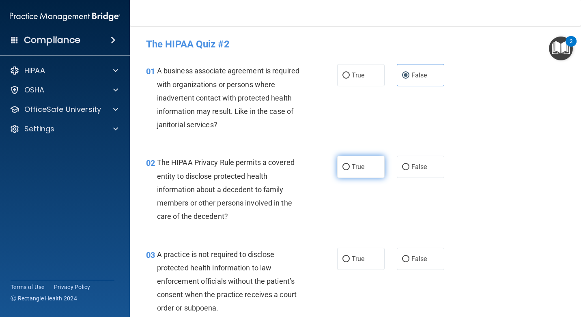
radio input "true"
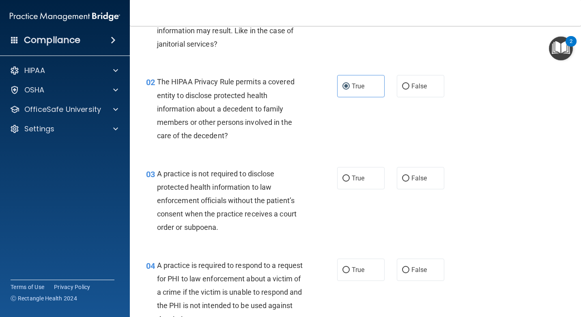
scroll to position [81, 0]
click at [358, 177] on span "True" at bounding box center [358, 178] width 13 height 8
click at [350, 177] on input "True" at bounding box center [345, 178] width 7 height 6
radio input "true"
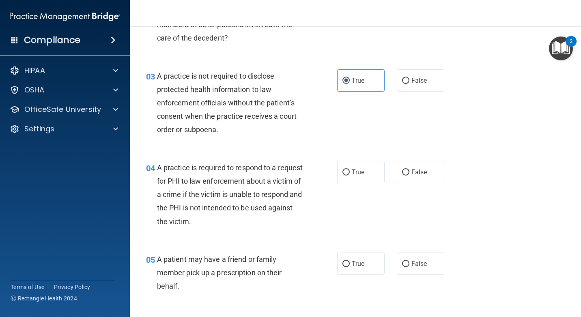
scroll to position [203, 0]
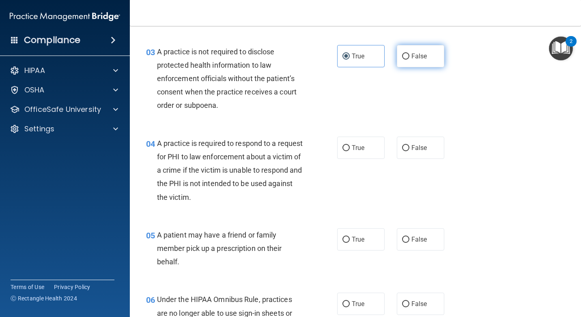
click at [402, 55] on input "False" at bounding box center [405, 57] width 7 height 6
radio input "true"
radio input "false"
click at [354, 150] on span "True" at bounding box center [358, 148] width 13 height 8
click at [350, 150] on input "True" at bounding box center [345, 148] width 7 height 6
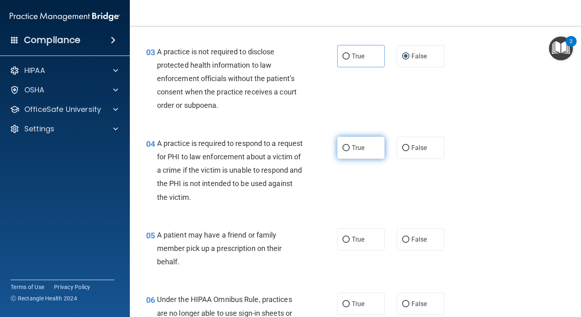
radio input "true"
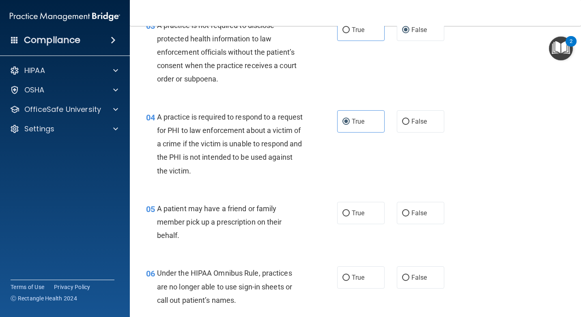
scroll to position [243, 0]
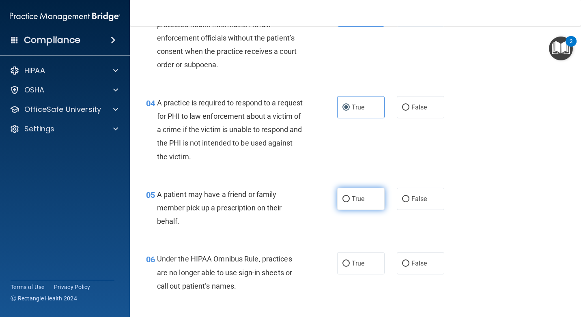
click at [359, 202] on span "True" at bounding box center [358, 199] width 13 height 8
click at [350, 202] on input "True" at bounding box center [345, 199] width 7 height 6
radio input "true"
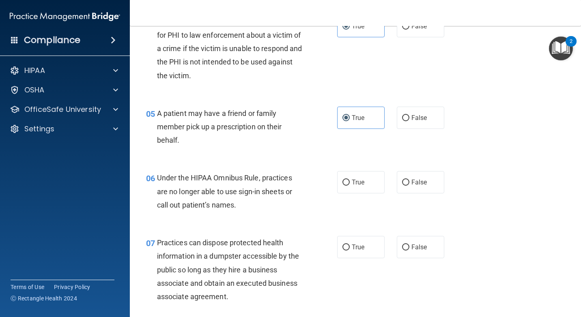
scroll to position [365, 0]
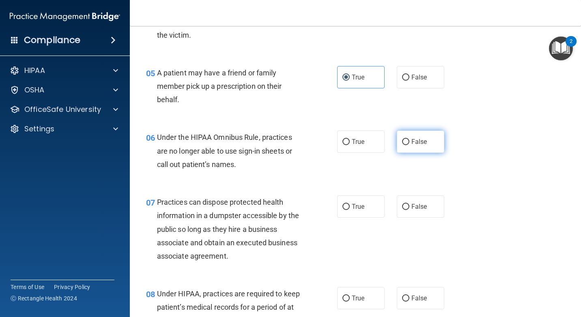
click at [402, 146] on label "False" at bounding box center [420, 142] width 47 height 22
click at [402, 145] on input "False" at bounding box center [405, 142] width 7 height 6
radio input "true"
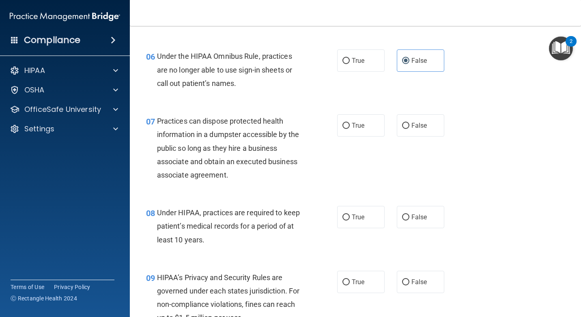
scroll to position [487, 0]
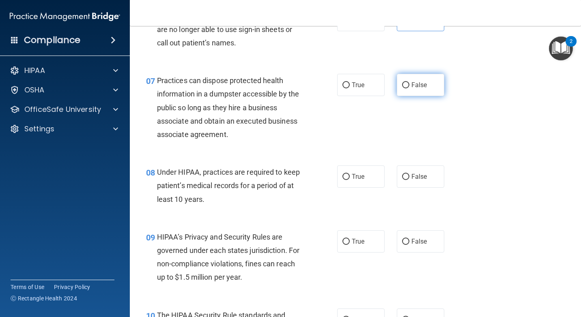
click at [406, 90] on label "False" at bounding box center [420, 85] width 47 height 22
click at [406, 88] on input "False" at bounding box center [405, 85] width 7 height 6
radio input "true"
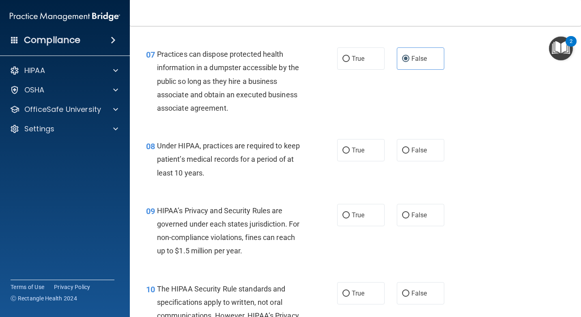
scroll to position [527, 0]
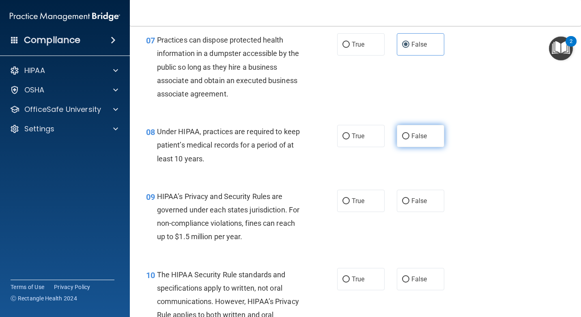
click at [420, 134] on span "False" at bounding box center [419, 136] width 16 height 8
click at [409, 134] on input "False" at bounding box center [405, 136] width 7 height 6
radio input "true"
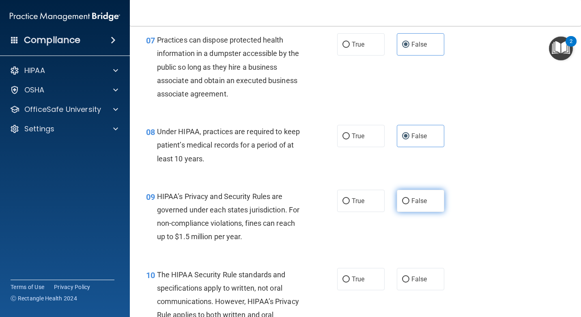
click at [418, 201] on span "False" at bounding box center [419, 201] width 16 height 8
click at [409, 201] on input "False" at bounding box center [405, 201] width 7 height 6
radio input "true"
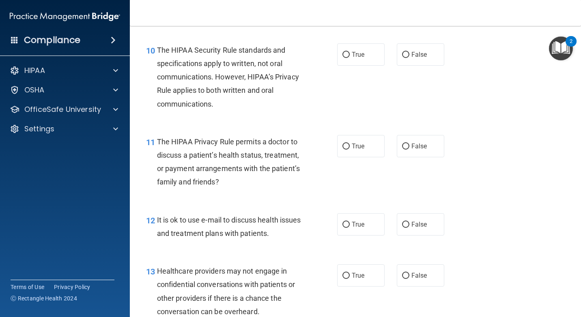
scroll to position [771, 0]
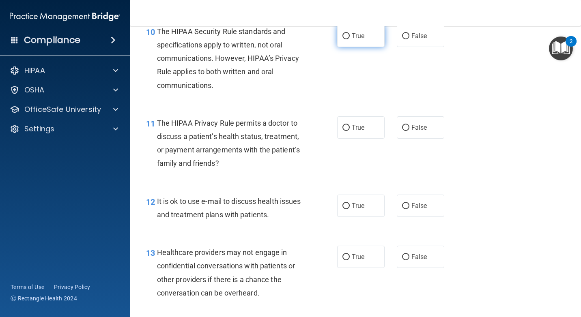
click at [356, 39] on span "True" at bounding box center [358, 36] width 13 height 8
click at [350, 39] on input "True" at bounding box center [345, 36] width 7 height 6
radio input "true"
click at [347, 124] on label "True" at bounding box center [360, 127] width 47 height 22
click at [347, 125] on input "True" at bounding box center [345, 128] width 7 height 6
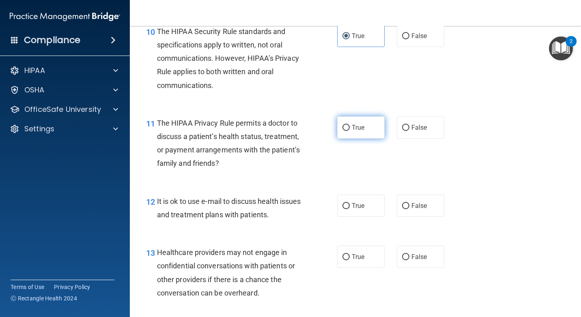
radio input "true"
click at [370, 208] on label "True" at bounding box center [360, 206] width 47 height 22
click at [350, 208] on input "True" at bounding box center [345, 206] width 7 height 6
radio input "true"
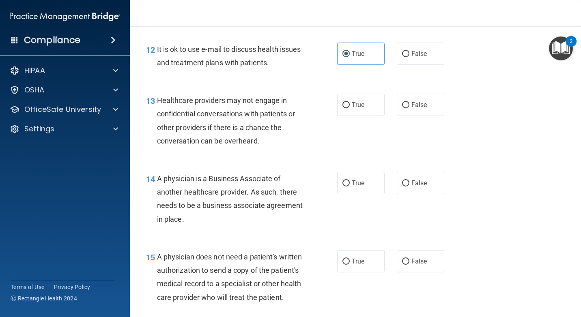
scroll to position [933, 0]
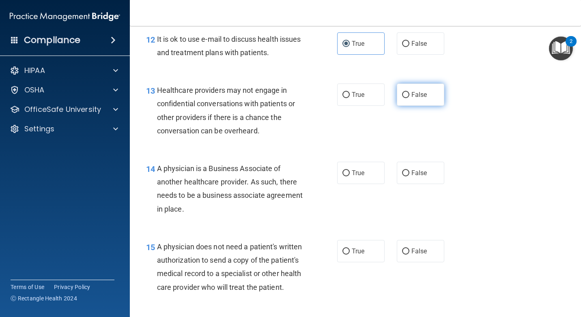
click at [418, 97] on span "False" at bounding box center [419, 95] width 16 height 8
click at [409, 97] on input "False" at bounding box center [405, 95] width 7 height 6
radio input "true"
click at [415, 171] on span "False" at bounding box center [419, 173] width 16 height 8
click at [409, 171] on input "False" at bounding box center [405, 173] width 7 height 6
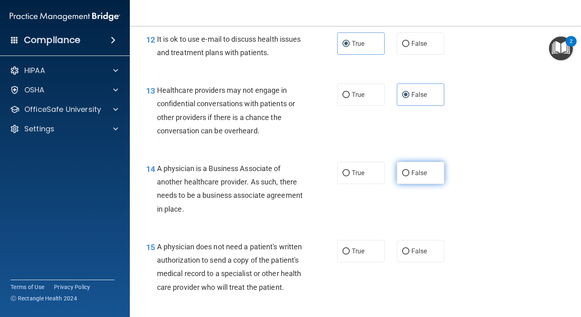
radio input "true"
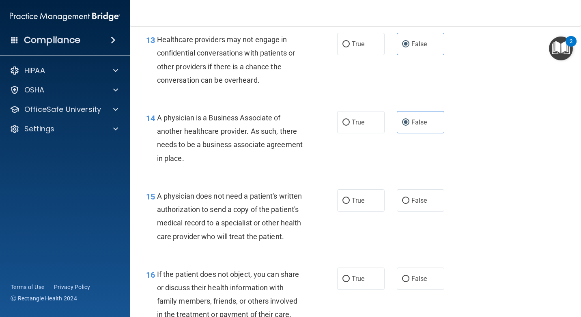
scroll to position [1014, 0]
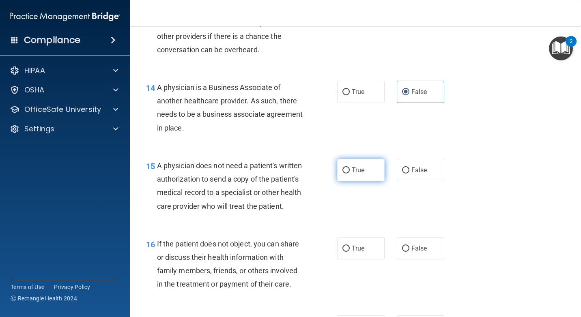
click at [361, 174] on span "True" at bounding box center [358, 170] width 13 height 8
click at [350, 174] on input "True" at bounding box center [345, 171] width 7 height 6
radio input "true"
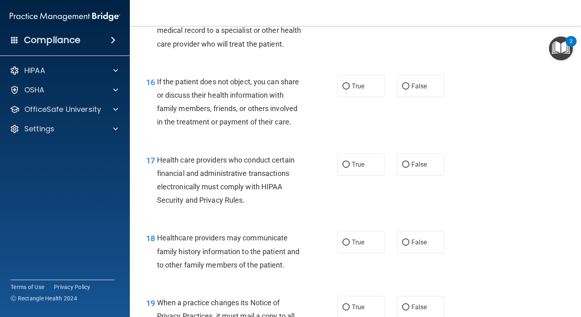
scroll to position [1217, 0]
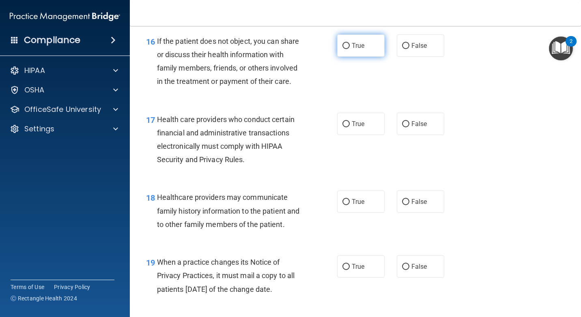
click at [352, 49] on span "True" at bounding box center [358, 46] width 13 height 8
click at [349, 49] on input "True" at bounding box center [345, 46] width 7 height 6
radio input "true"
click at [348, 133] on label "True" at bounding box center [360, 124] width 47 height 22
click at [348, 127] on input "True" at bounding box center [345, 124] width 7 height 6
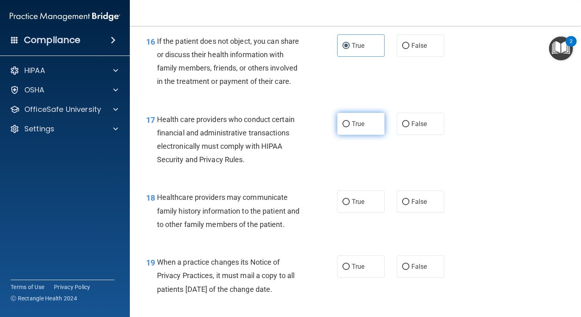
radio input "true"
click at [423, 213] on label "False" at bounding box center [420, 202] width 47 height 22
click at [409, 205] on input "False" at bounding box center [405, 202] width 7 height 6
radio input "true"
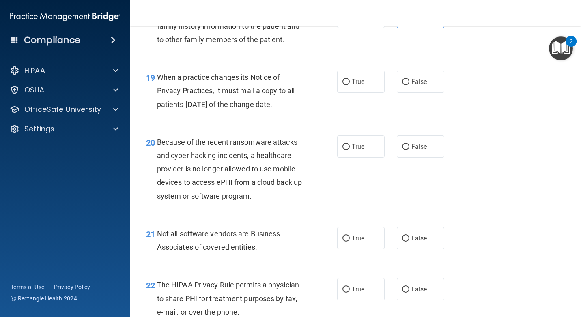
scroll to position [1420, 0]
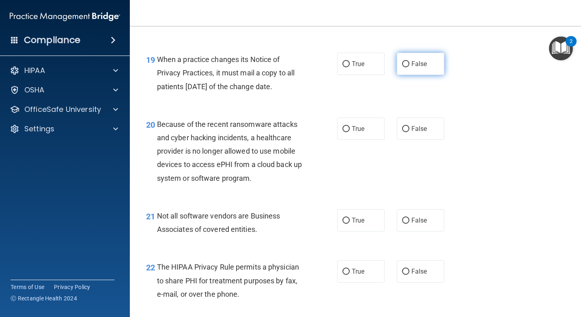
click at [406, 74] on label "False" at bounding box center [420, 64] width 47 height 22
click at [406, 67] on input "False" at bounding box center [405, 64] width 7 height 6
radio input "true"
click at [356, 133] on span "True" at bounding box center [358, 129] width 13 height 8
click at [350, 132] on input "True" at bounding box center [345, 129] width 7 height 6
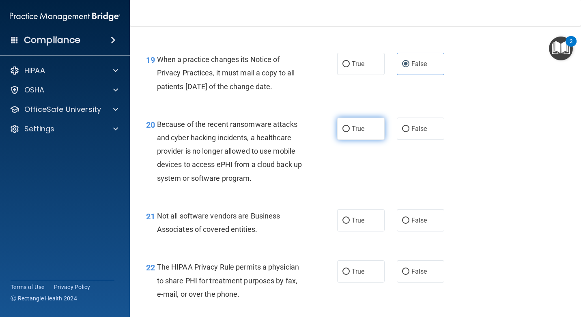
radio input "true"
click at [434, 134] on label "False" at bounding box center [420, 129] width 47 height 22
click at [409, 132] on input "False" at bounding box center [405, 129] width 7 height 6
radio input "true"
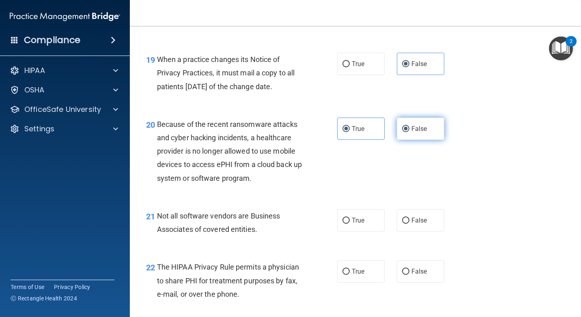
radio input "false"
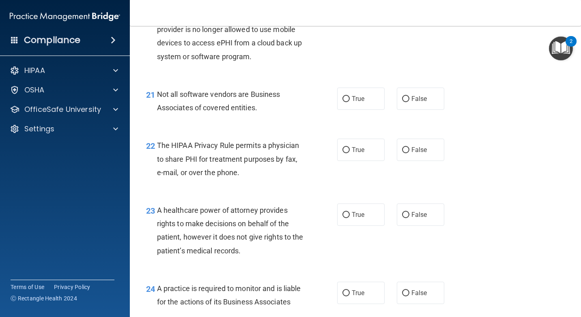
scroll to position [1582, 0]
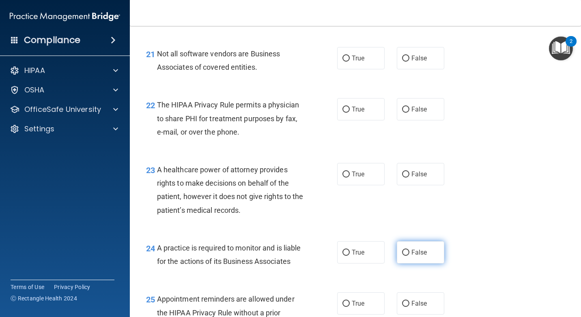
click at [417, 258] on label "False" at bounding box center [420, 252] width 47 height 22
click at [409, 256] on input "False" at bounding box center [405, 253] width 7 height 6
radio input "true"
click at [411, 178] on span "False" at bounding box center [419, 174] width 16 height 8
click at [408, 178] on input "False" at bounding box center [405, 175] width 7 height 6
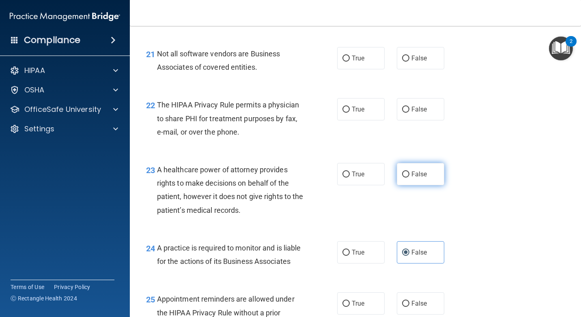
radio input "true"
click at [363, 119] on label "True" at bounding box center [360, 109] width 47 height 22
click at [350, 113] on input "True" at bounding box center [345, 110] width 7 height 6
radio input "true"
click at [359, 67] on label "True" at bounding box center [360, 58] width 47 height 22
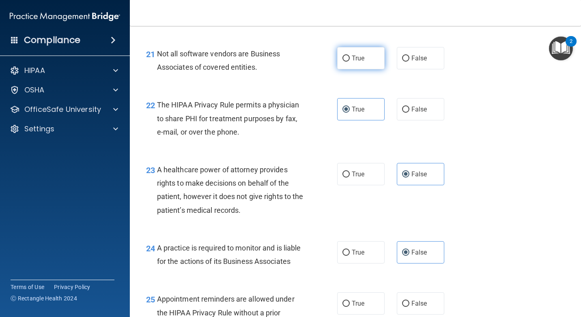
click at [350, 62] on input "True" at bounding box center [345, 59] width 7 height 6
radio input "true"
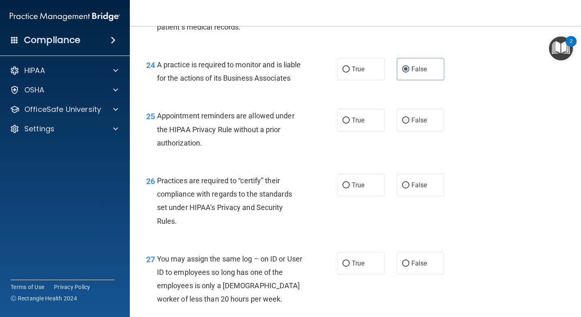
scroll to position [1785, 0]
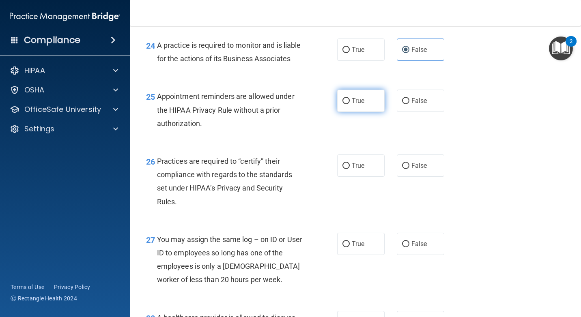
click at [354, 112] on label "True" at bounding box center [360, 101] width 47 height 22
click at [350, 104] on input "True" at bounding box center [345, 101] width 7 height 6
radio input "true"
click at [422, 170] on span "False" at bounding box center [419, 166] width 16 height 8
click at [409, 169] on input "False" at bounding box center [405, 166] width 7 height 6
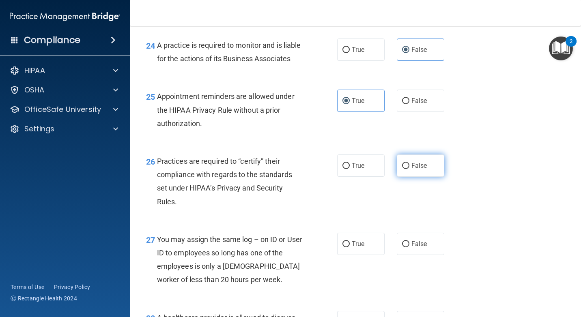
radio input "true"
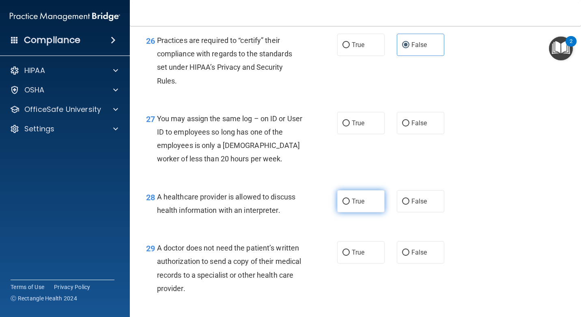
scroll to position [1906, 0]
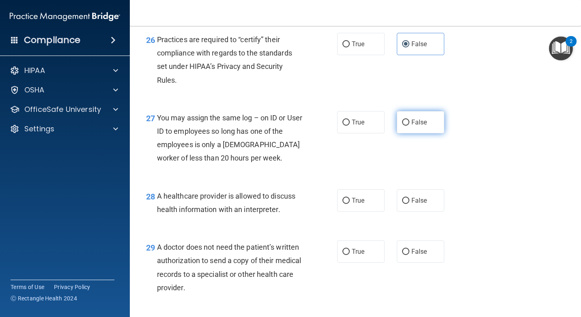
click at [418, 126] on span "False" at bounding box center [419, 122] width 16 height 8
click at [409, 126] on input "False" at bounding box center [405, 123] width 7 height 6
radio input "true"
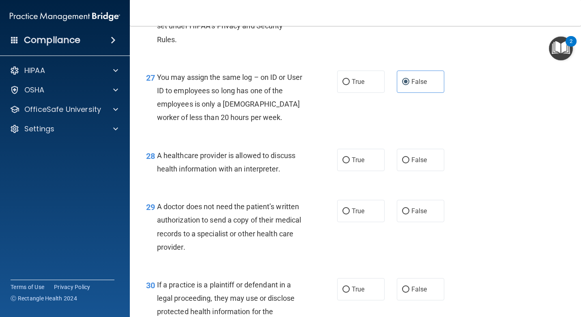
scroll to position [1987, 0]
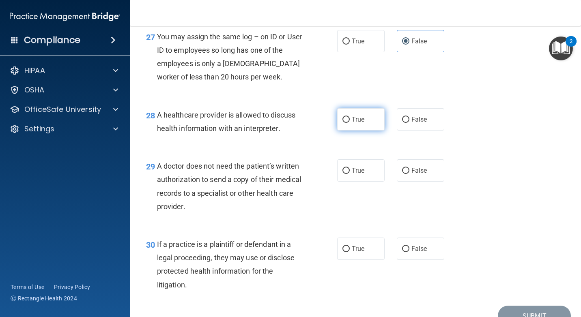
click at [360, 131] on label "True" at bounding box center [360, 119] width 47 height 22
click at [350, 123] on input "True" at bounding box center [345, 120] width 7 height 6
radio input "true"
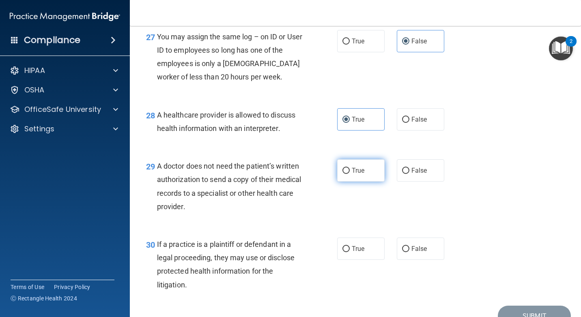
click at [350, 182] on label "True" at bounding box center [360, 170] width 47 height 22
click at [350, 174] on input "True" at bounding box center [345, 171] width 7 height 6
radio input "true"
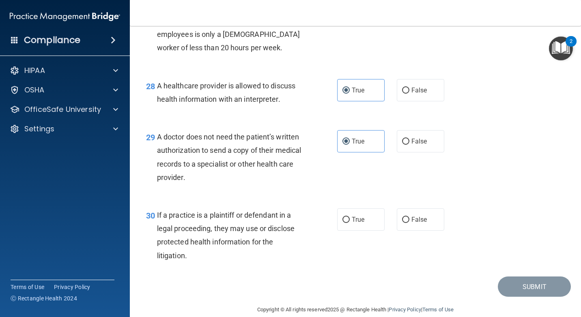
scroll to position [2056, 0]
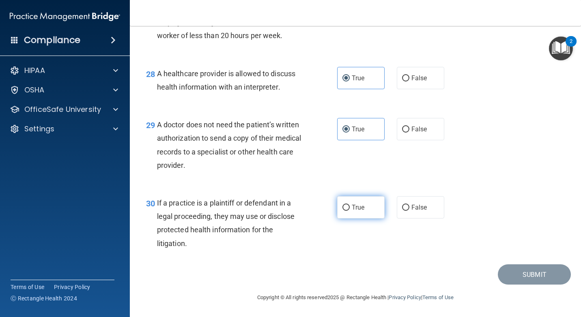
click at [345, 202] on label "True" at bounding box center [360, 207] width 47 height 22
click at [345, 205] on input "True" at bounding box center [345, 208] width 7 height 6
radio input "true"
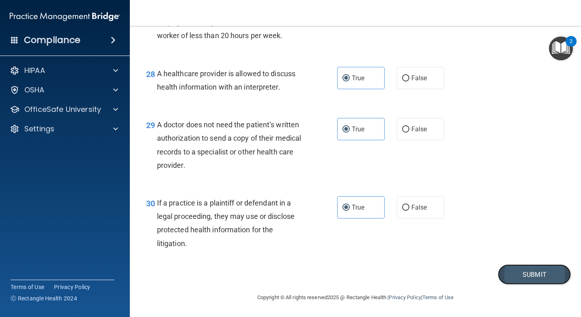
click at [525, 272] on button "Submit" at bounding box center [534, 274] width 73 height 21
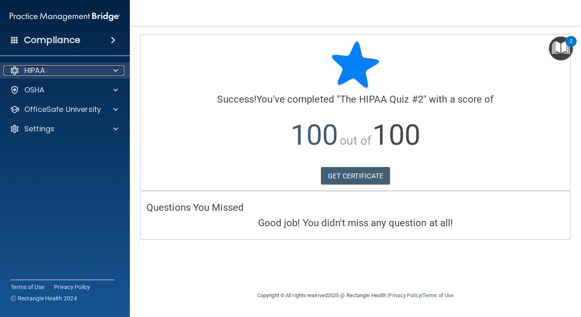
click at [88, 68] on div "HIPAA" at bounding box center [54, 71] width 101 height 10
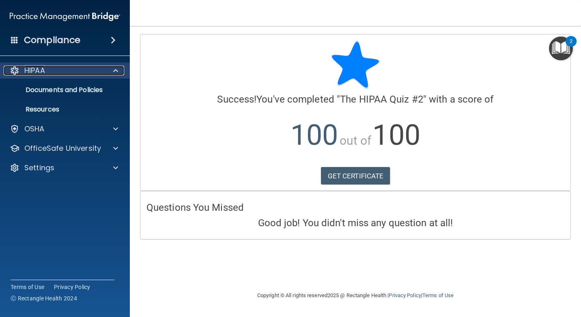
click at [99, 71] on div "HIPAA" at bounding box center [54, 71] width 101 height 10
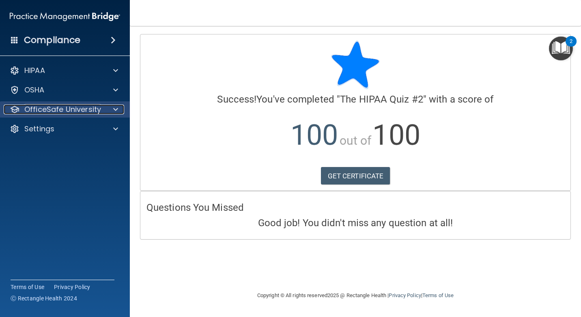
click at [82, 108] on p "OfficeSafe University" at bounding box center [62, 110] width 77 height 10
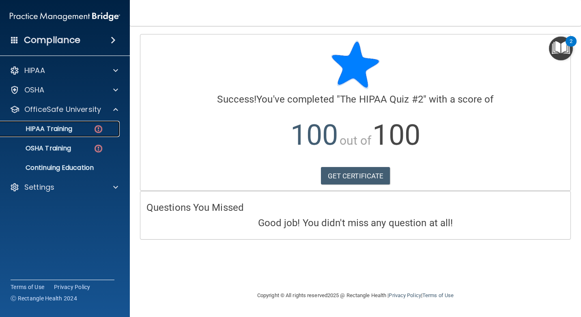
click at [67, 130] on p "HIPAA Training" at bounding box center [38, 129] width 67 height 8
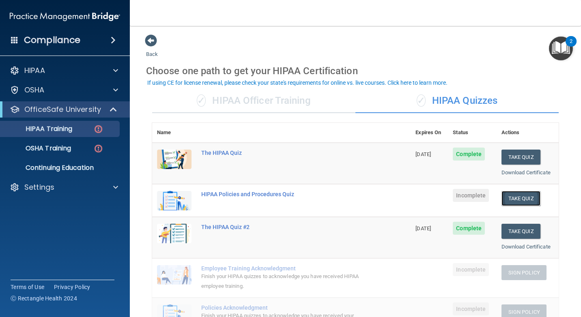
click at [526, 196] on button "Take Quiz" at bounding box center [520, 198] width 39 height 15
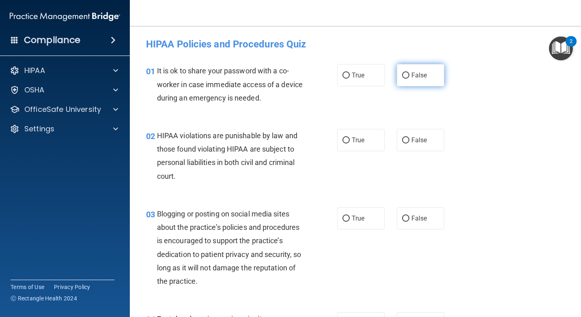
click at [403, 77] on input "False" at bounding box center [405, 76] width 7 height 6
radio input "true"
click at [370, 134] on label "True" at bounding box center [360, 140] width 47 height 22
click at [350, 137] on input "True" at bounding box center [345, 140] width 7 height 6
radio input "true"
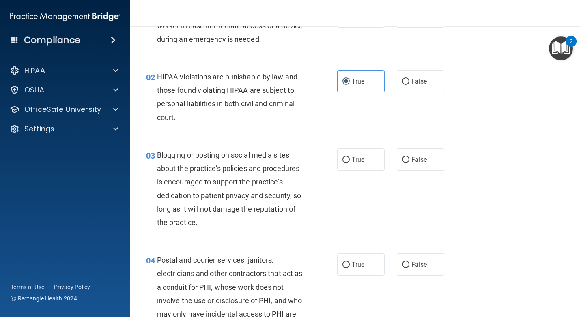
scroll to position [81, 0]
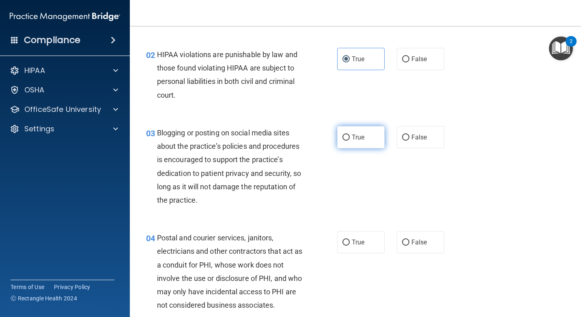
click at [347, 139] on label "True" at bounding box center [360, 137] width 47 height 22
click at [347, 139] on input "True" at bounding box center [345, 138] width 7 height 6
radio input "true"
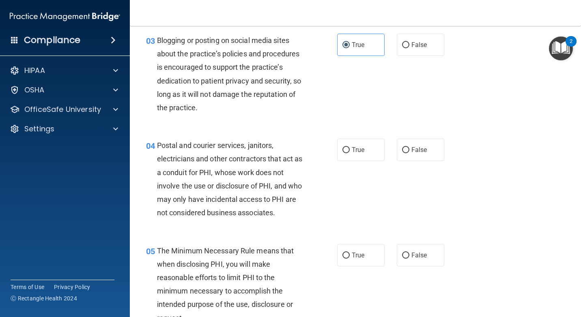
scroll to position [203, 0]
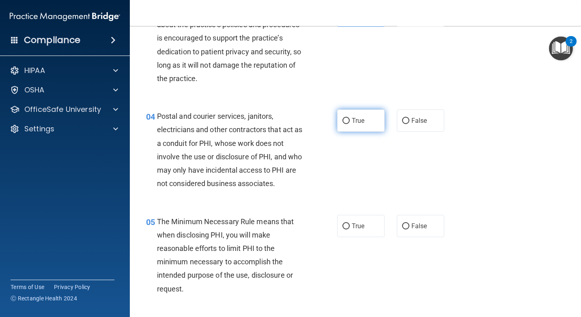
click at [352, 130] on label "True" at bounding box center [360, 121] width 47 height 22
click at [350, 124] on input "True" at bounding box center [345, 121] width 7 height 6
radio input "true"
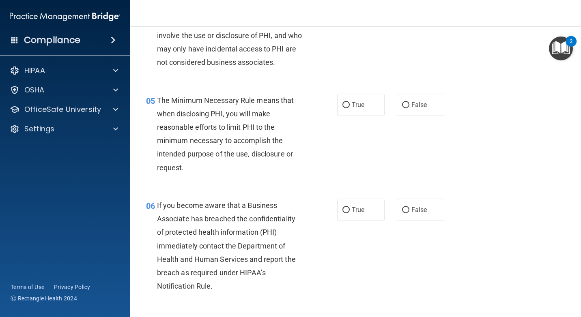
scroll to position [324, 0]
click at [352, 103] on span "True" at bounding box center [358, 105] width 13 height 8
click at [350, 103] on input "True" at bounding box center [345, 105] width 7 height 6
radio input "true"
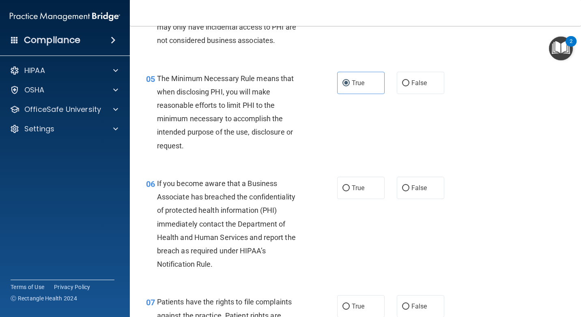
scroll to position [365, 0]
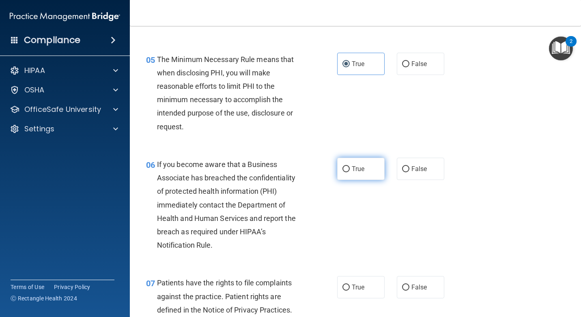
click at [348, 174] on label "True" at bounding box center [360, 169] width 47 height 22
click at [348, 172] on input "True" at bounding box center [345, 169] width 7 height 6
radio input "true"
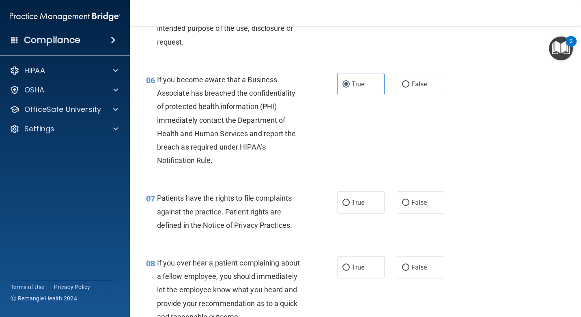
scroll to position [487, 0]
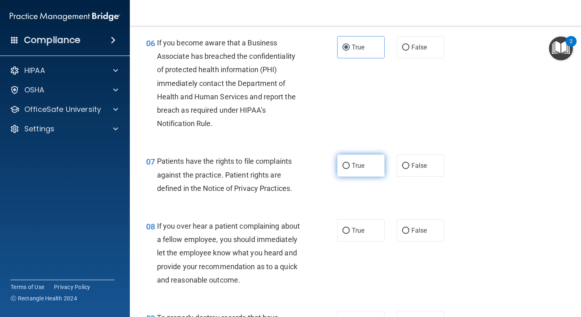
click at [344, 163] on input "True" at bounding box center [345, 166] width 7 height 6
radio input "true"
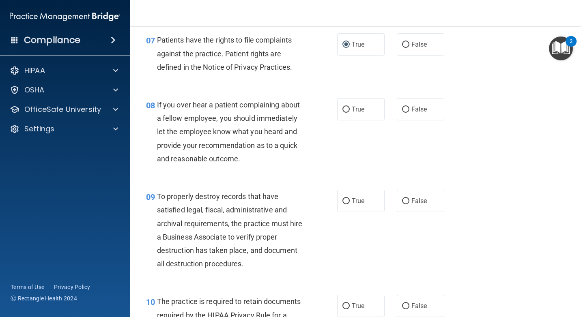
scroll to position [608, 0]
click at [356, 112] on span "True" at bounding box center [358, 109] width 13 height 8
click at [350, 112] on input "True" at bounding box center [345, 109] width 7 height 6
radio input "true"
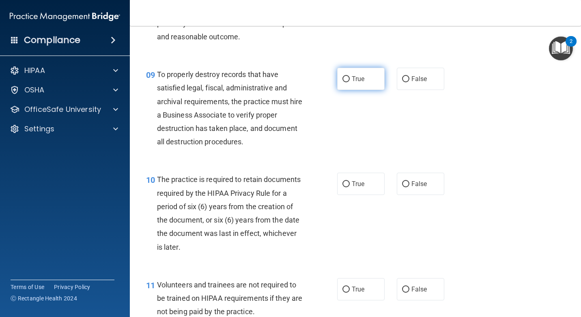
drag, startPoint x: 359, startPoint y: 84, endPoint x: 352, endPoint y: 85, distance: 6.5
click at [356, 83] on label "True" at bounding box center [360, 79] width 47 height 22
click at [350, 82] on input "True" at bounding box center [345, 79] width 7 height 6
radio input "true"
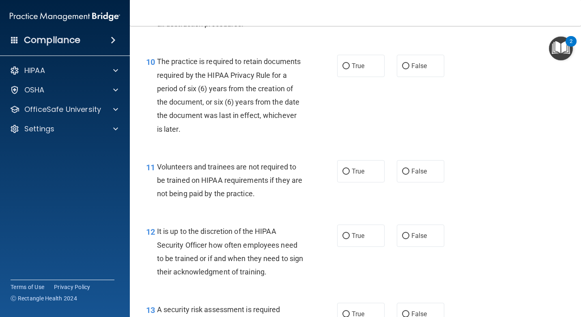
scroll to position [852, 0]
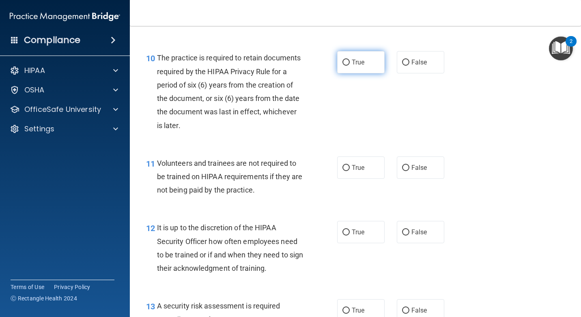
drag, startPoint x: 341, startPoint y: 64, endPoint x: 335, endPoint y: 69, distance: 7.2
click at [342, 64] on input "True" at bounding box center [345, 63] width 7 height 6
radio input "true"
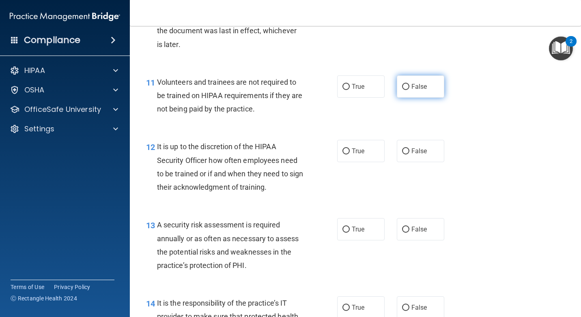
click at [411, 90] on span "False" at bounding box center [419, 87] width 16 height 8
click at [409, 90] on input "False" at bounding box center [405, 87] width 7 height 6
radio input "true"
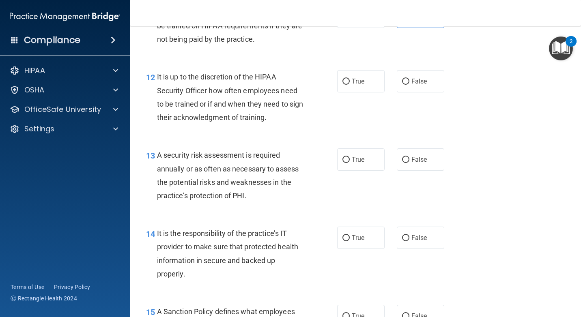
scroll to position [1014, 0]
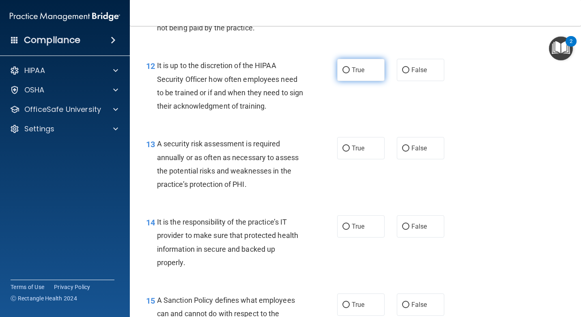
click at [343, 73] on input "True" at bounding box center [345, 70] width 7 height 6
radio input "true"
click at [411, 69] on span "False" at bounding box center [419, 70] width 16 height 8
click at [409, 69] on input "False" at bounding box center [405, 70] width 7 height 6
radio input "true"
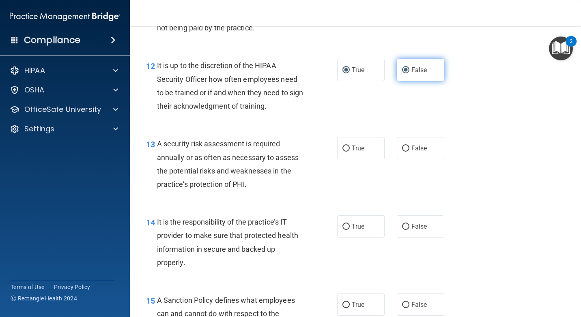
radio input "false"
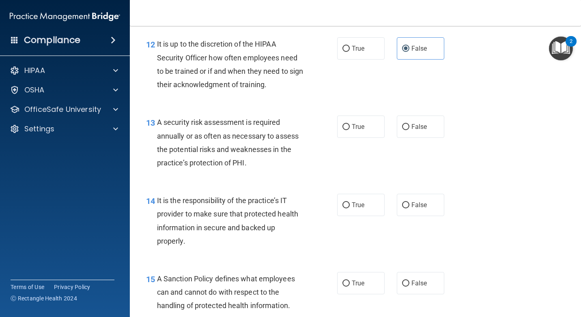
scroll to position [1054, 0]
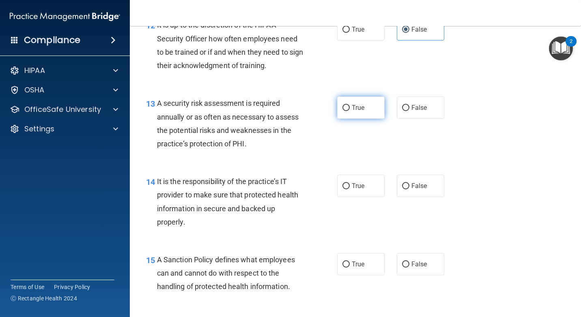
click at [355, 109] on span "True" at bounding box center [358, 108] width 13 height 8
click at [350, 109] on input "True" at bounding box center [345, 108] width 7 height 6
radio input "true"
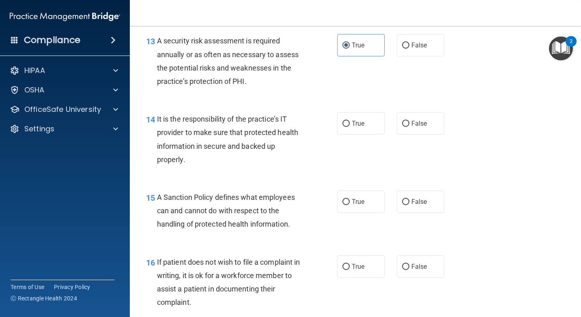
scroll to position [1136, 0]
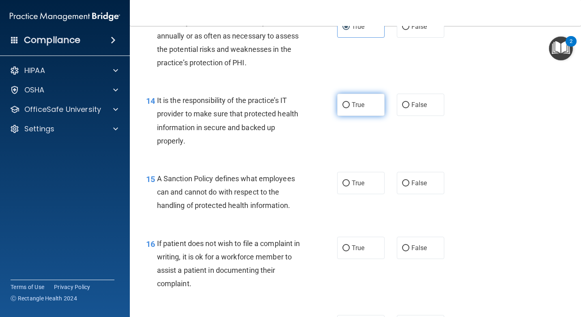
click at [365, 112] on label "True" at bounding box center [360, 105] width 47 height 22
click at [350, 108] on input "True" at bounding box center [345, 105] width 7 height 6
radio input "true"
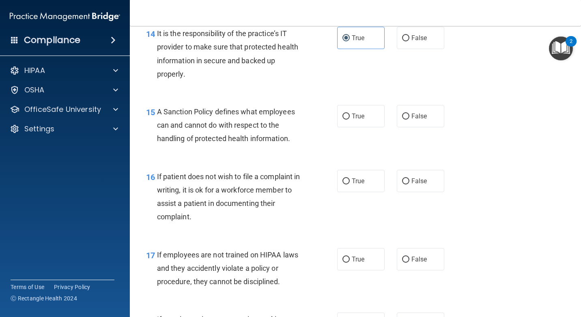
scroll to position [1217, 0]
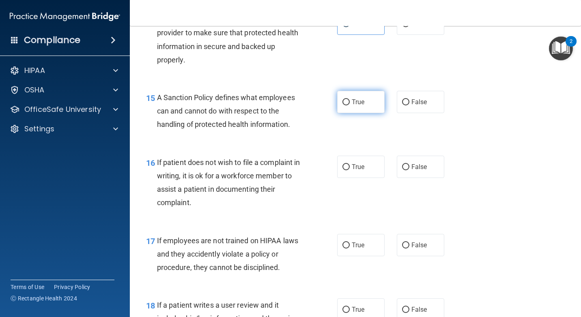
click at [361, 110] on label "True" at bounding box center [360, 102] width 47 height 22
click at [350, 105] on input "True" at bounding box center [345, 102] width 7 height 6
radio input "true"
click at [358, 168] on span "True" at bounding box center [358, 167] width 13 height 8
click at [350, 168] on input "True" at bounding box center [345, 167] width 7 height 6
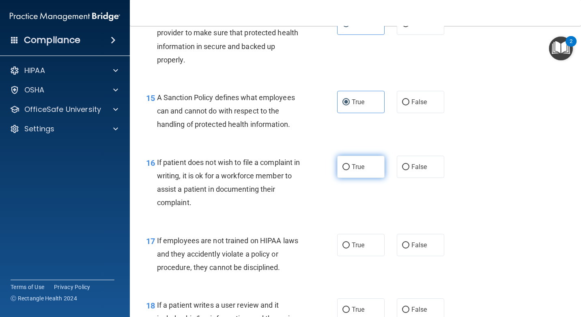
radio input "true"
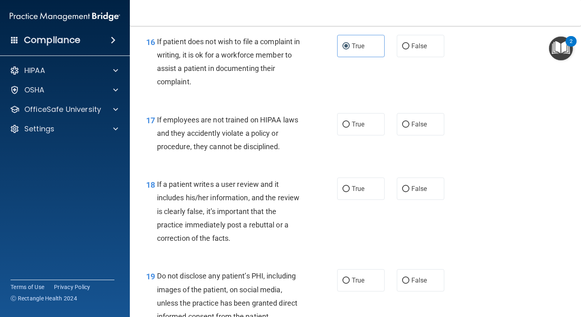
scroll to position [1338, 0]
click at [412, 126] on span "False" at bounding box center [419, 124] width 16 height 8
click at [409, 126] on input "False" at bounding box center [405, 124] width 7 height 6
radio input "true"
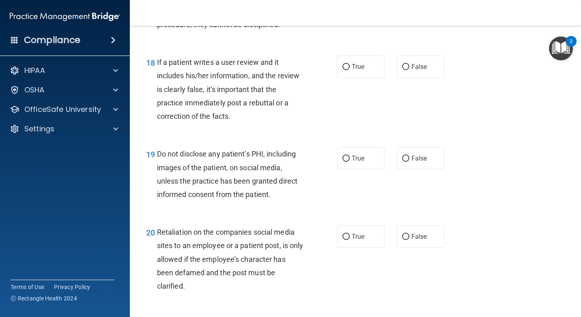
scroll to position [1460, 0]
click at [397, 71] on label "False" at bounding box center [420, 66] width 47 height 22
click at [402, 70] on input "False" at bounding box center [405, 67] width 7 height 6
radio input "true"
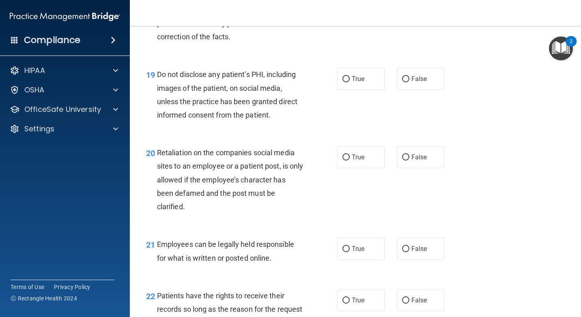
scroll to position [1541, 0]
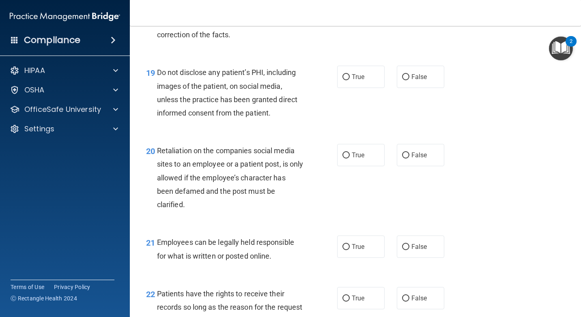
click at [331, 87] on div "19 Do not disclose any patient’s PHI, including images of the patient, on socia…" at bounding box center [241, 95] width 215 height 58
click at [354, 72] on label "True" at bounding box center [360, 77] width 47 height 22
click at [350, 74] on input "True" at bounding box center [345, 77] width 7 height 6
radio input "true"
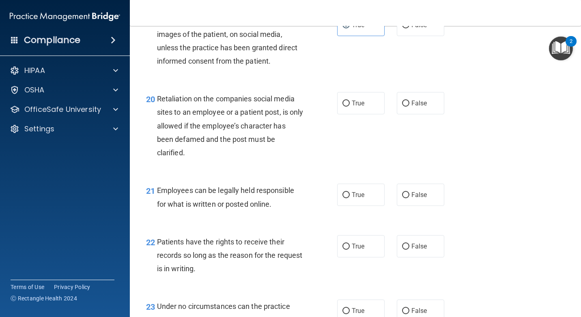
scroll to position [1622, 0]
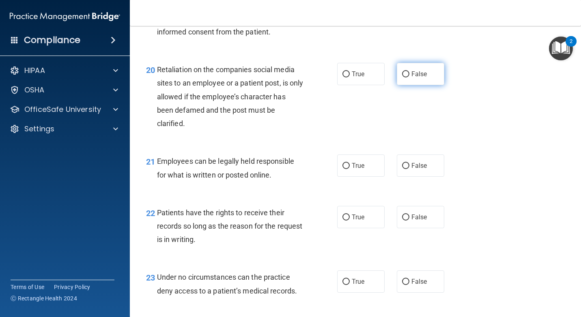
click at [417, 71] on span "False" at bounding box center [419, 74] width 16 height 8
click at [409, 71] on input "False" at bounding box center [405, 74] width 7 height 6
radio input "true"
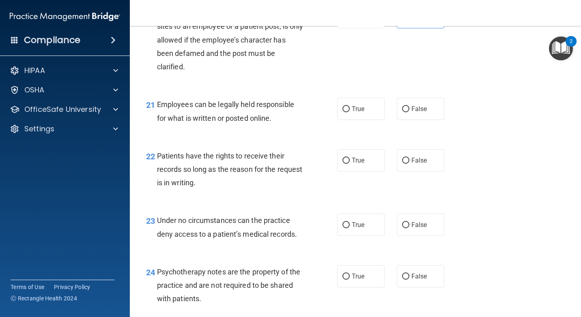
scroll to position [1703, 0]
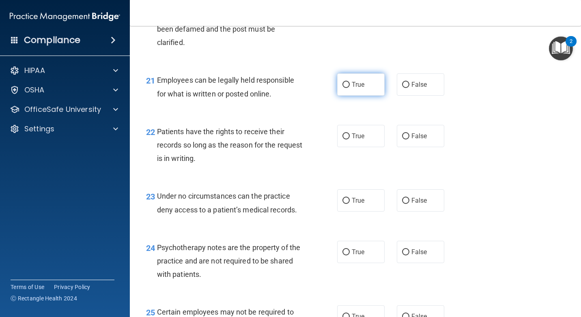
click at [342, 86] on input "True" at bounding box center [345, 85] width 7 height 6
radio input "true"
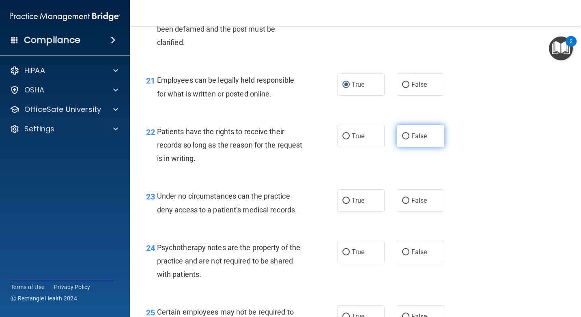
click at [411, 134] on span "False" at bounding box center [419, 136] width 16 height 8
click at [409, 134] on input "False" at bounding box center [405, 136] width 7 height 6
radio input "true"
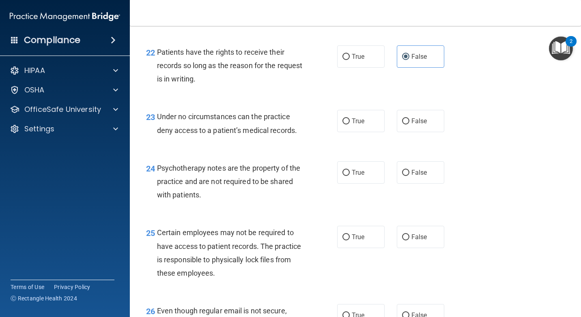
scroll to position [1785, 0]
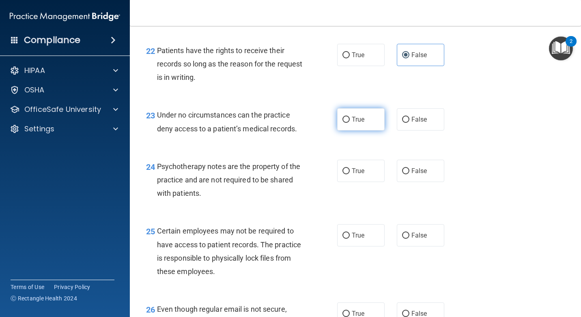
click at [353, 124] on label "True" at bounding box center [360, 119] width 47 height 22
click at [350, 123] on input "True" at bounding box center [345, 120] width 7 height 6
radio input "true"
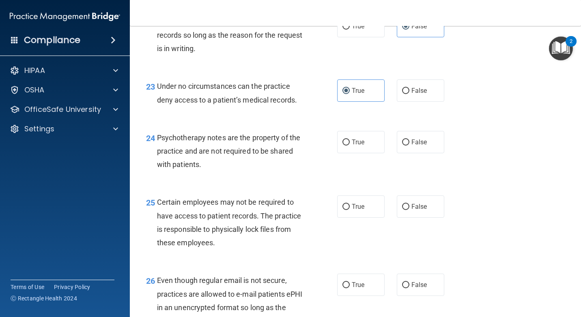
scroll to position [1825, 0]
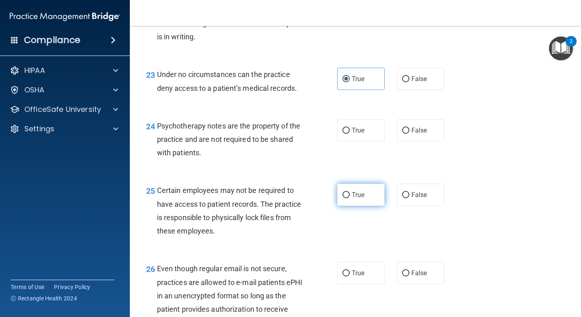
click at [338, 198] on label "True" at bounding box center [360, 195] width 47 height 22
click at [342, 198] on input "True" at bounding box center [345, 195] width 7 height 6
radio input "true"
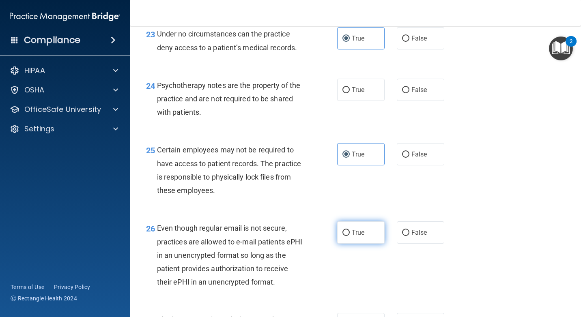
click at [352, 229] on span "True" at bounding box center [358, 233] width 13 height 8
click at [349, 230] on input "True" at bounding box center [345, 233] width 7 height 6
radio input "true"
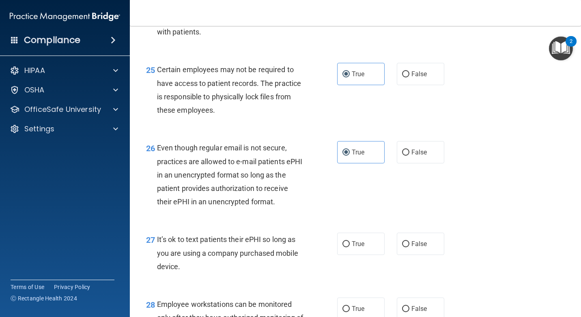
scroll to position [1947, 0]
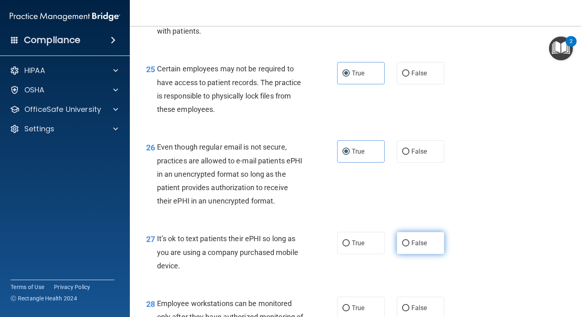
click at [402, 245] on input "False" at bounding box center [405, 244] width 7 height 6
radio input "true"
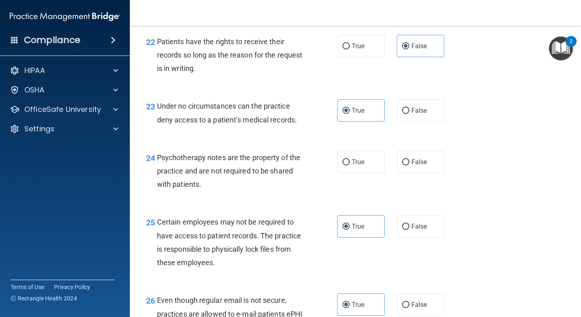
scroll to position [1785, 0]
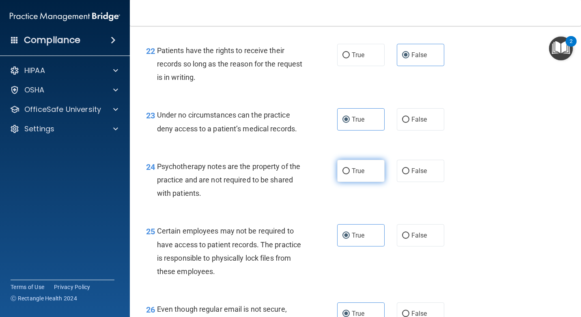
click at [362, 178] on label "True" at bounding box center [360, 171] width 47 height 22
click at [350, 174] on input "True" at bounding box center [345, 171] width 7 height 6
radio input "true"
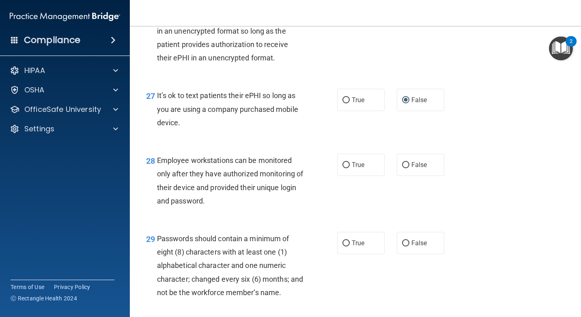
scroll to position [2109, 0]
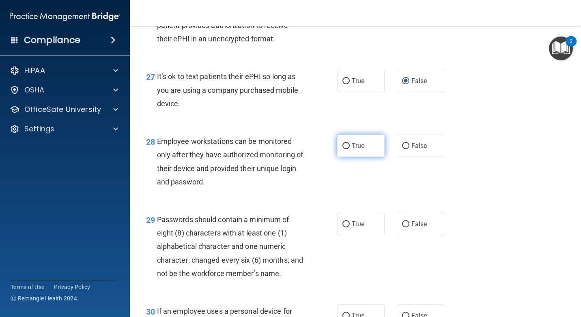
click at [352, 144] on span "True" at bounding box center [358, 146] width 13 height 8
click at [350, 144] on input "True" at bounding box center [345, 146] width 7 height 6
radio input "true"
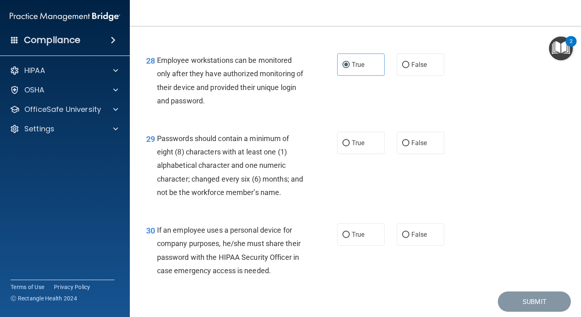
scroll to position [2231, 0]
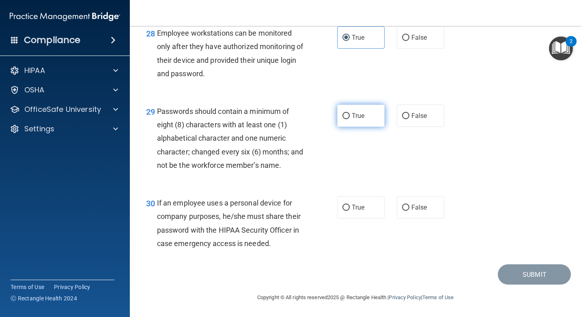
click at [361, 112] on span "True" at bounding box center [358, 116] width 13 height 8
click at [350, 113] on input "True" at bounding box center [345, 116] width 7 height 6
radio input "true"
click at [411, 112] on span "False" at bounding box center [419, 116] width 16 height 8
click at [409, 113] on input "False" at bounding box center [405, 116] width 7 height 6
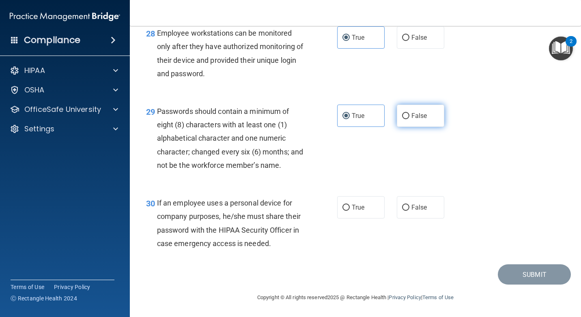
radio input "true"
radio input "false"
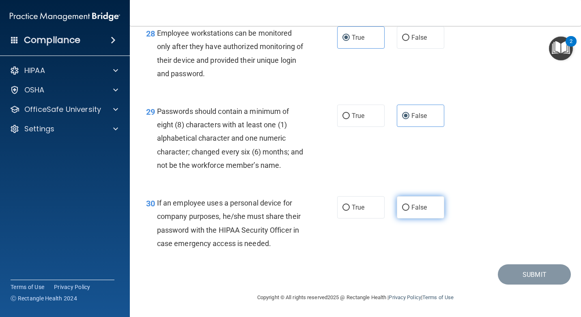
click at [421, 204] on span "False" at bounding box center [419, 208] width 16 height 8
click at [409, 205] on input "False" at bounding box center [405, 208] width 7 height 6
radio input "true"
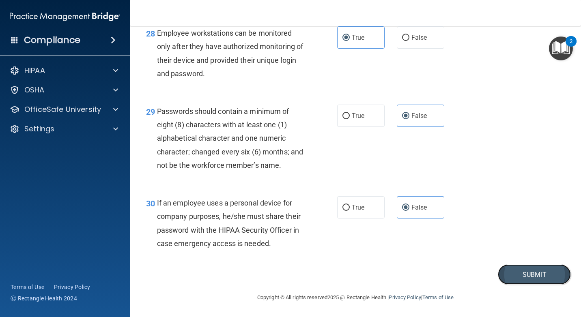
click at [513, 266] on button "Submit" at bounding box center [534, 274] width 73 height 21
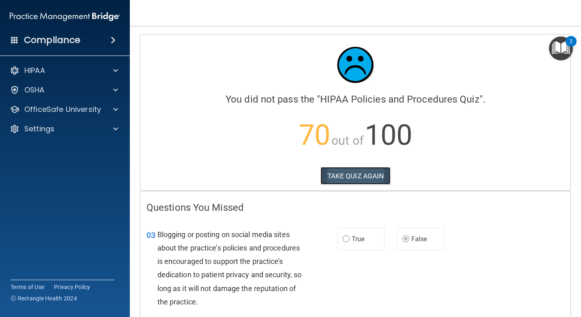
click at [372, 177] on button "TAKE QUIZ AGAIN" at bounding box center [355, 176] width 70 height 18
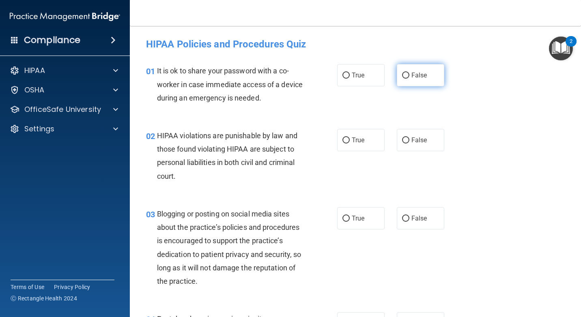
click at [412, 73] on span "False" at bounding box center [419, 75] width 16 height 8
click at [409, 73] on input "False" at bounding box center [405, 76] width 7 height 6
radio input "true"
click at [352, 138] on span "True" at bounding box center [358, 140] width 13 height 8
click at [350, 138] on input "True" at bounding box center [345, 140] width 7 height 6
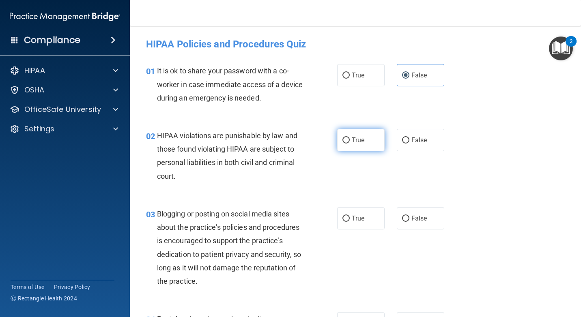
radio input "true"
click at [401, 213] on label "False" at bounding box center [420, 218] width 47 height 22
click at [402, 216] on input "False" at bounding box center [405, 219] width 7 height 6
radio input "true"
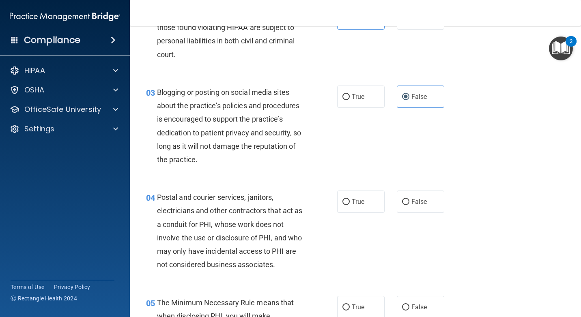
scroll to position [162, 0]
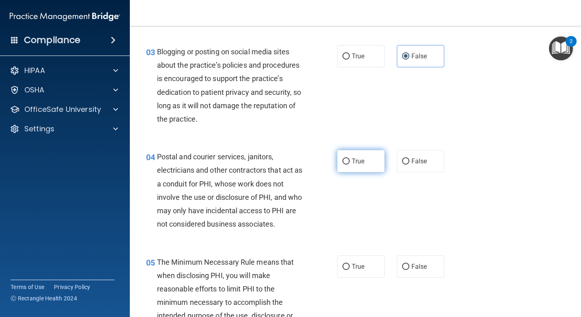
click at [363, 168] on label "True" at bounding box center [360, 161] width 47 height 22
click at [350, 165] on input "True" at bounding box center [345, 162] width 7 height 6
radio input "true"
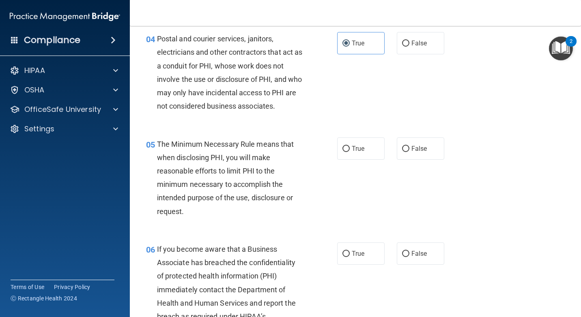
scroll to position [284, 0]
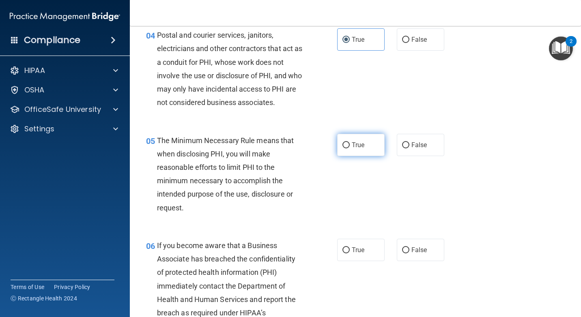
click at [351, 152] on label "True" at bounding box center [360, 145] width 47 height 22
click at [350, 148] on input "True" at bounding box center [345, 145] width 7 height 6
radio input "true"
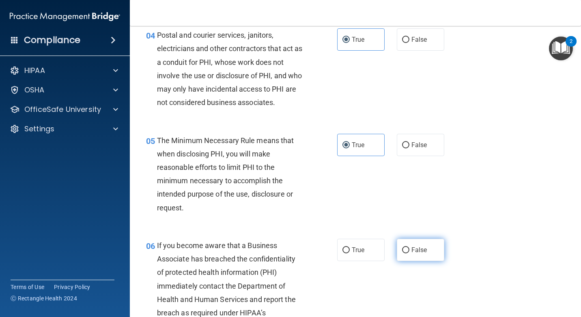
click at [408, 243] on label "False" at bounding box center [420, 250] width 47 height 22
click at [408, 247] on input "False" at bounding box center [405, 250] width 7 height 6
radio input "true"
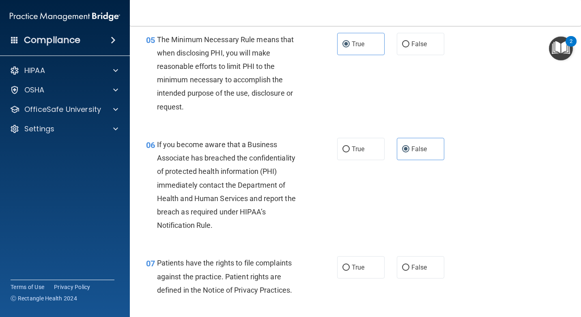
scroll to position [446, 0]
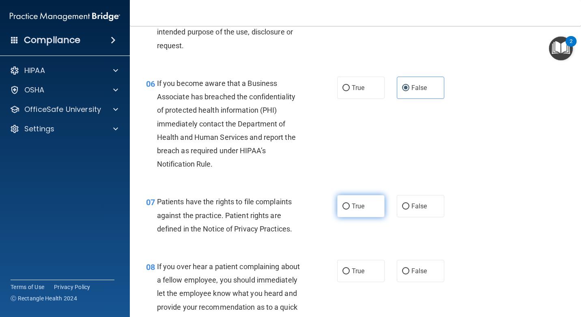
click at [340, 212] on label "True" at bounding box center [360, 206] width 47 height 22
click at [342, 210] on input "True" at bounding box center [345, 207] width 7 height 6
radio input "true"
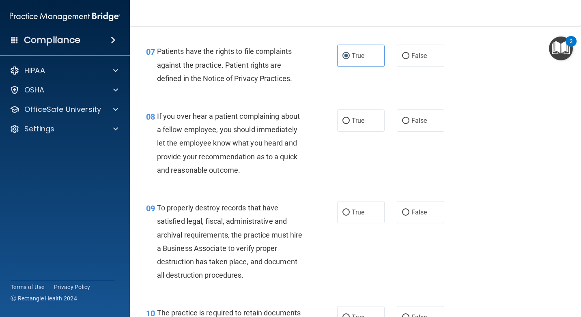
scroll to position [608, 0]
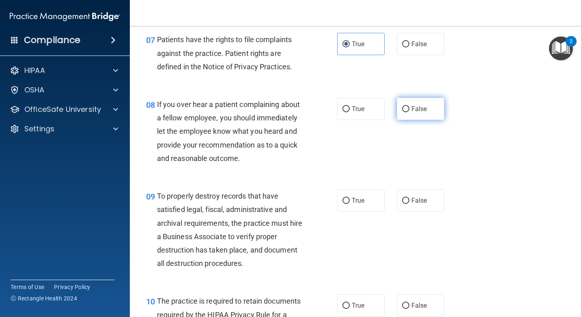
click at [411, 110] on span "False" at bounding box center [419, 109] width 16 height 8
click at [408, 110] on input "False" at bounding box center [405, 109] width 7 height 6
radio input "true"
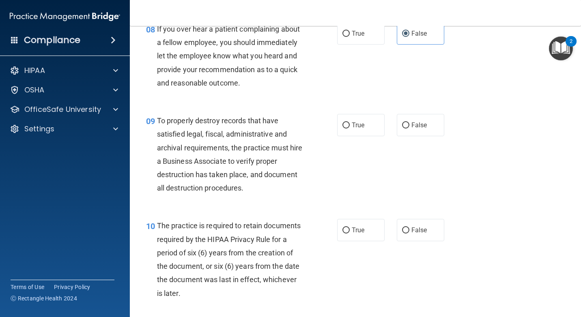
scroll to position [689, 0]
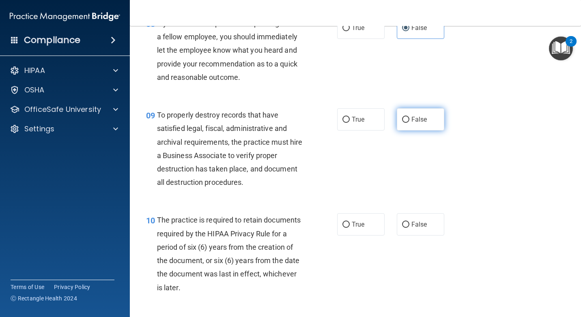
click at [411, 117] on span "False" at bounding box center [419, 120] width 16 height 8
click at [409, 117] on input "False" at bounding box center [405, 120] width 7 height 6
radio input "true"
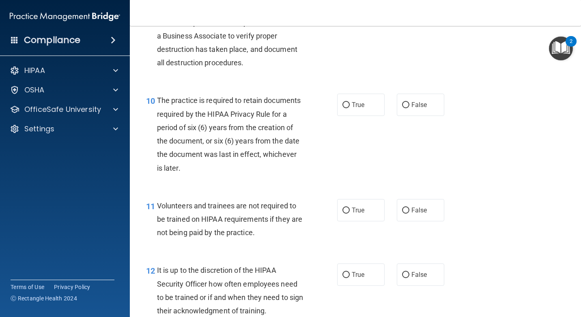
scroll to position [811, 0]
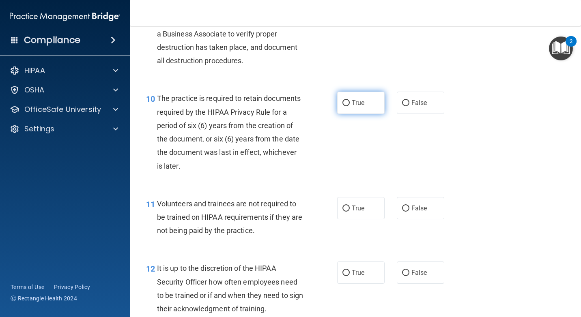
click at [351, 93] on label "True" at bounding box center [360, 103] width 47 height 22
click at [350, 100] on input "True" at bounding box center [345, 103] width 7 height 6
radio input "true"
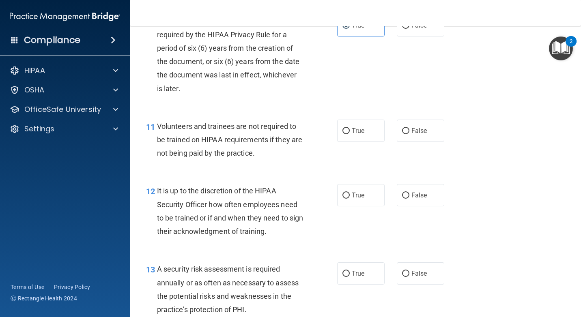
scroll to position [933, 0]
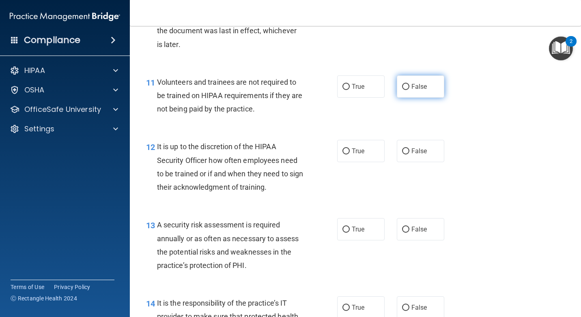
click at [404, 92] on label "False" at bounding box center [420, 86] width 47 height 22
click at [404, 90] on input "False" at bounding box center [405, 87] width 7 height 6
radio input "true"
click at [423, 151] on span "False" at bounding box center [419, 151] width 16 height 8
click at [409, 151] on input "False" at bounding box center [405, 151] width 7 height 6
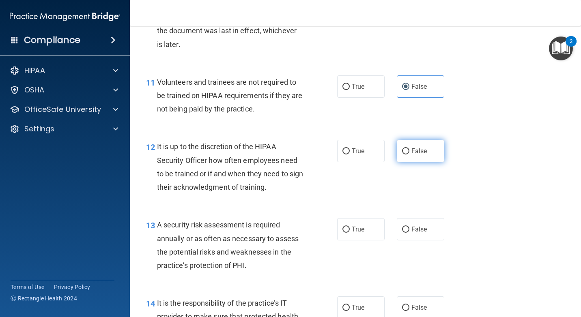
radio input "true"
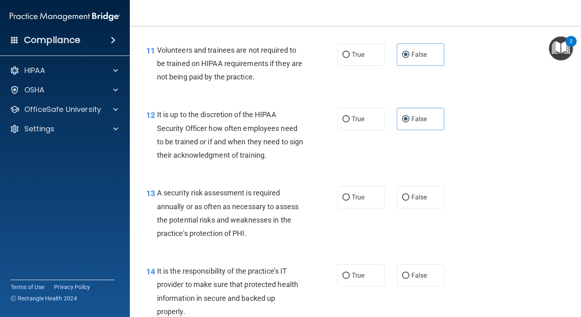
scroll to position [1014, 0]
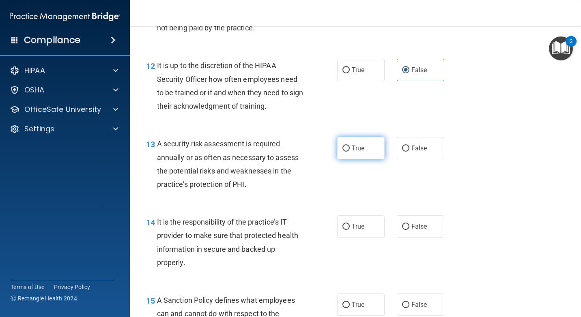
click at [353, 154] on label "True" at bounding box center [360, 148] width 47 height 22
click at [350, 152] on input "True" at bounding box center [345, 149] width 7 height 6
radio input "true"
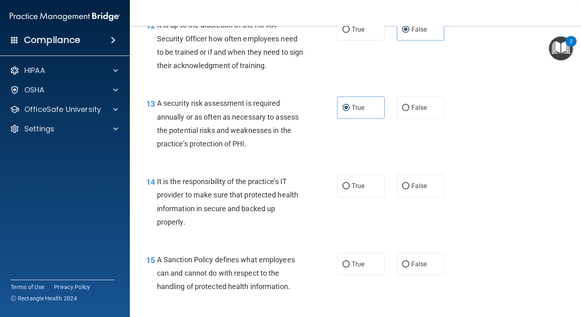
scroll to position [1095, 0]
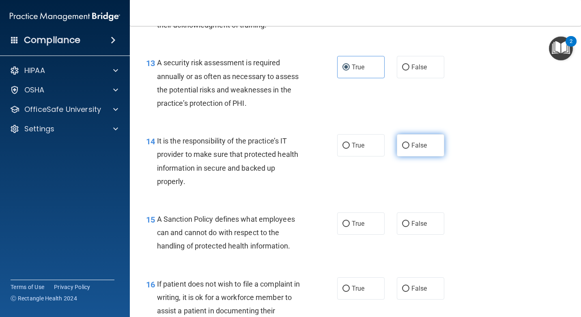
click at [425, 142] on label "False" at bounding box center [420, 145] width 47 height 22
click at [409, 143] on input "False" at bounding box center [405, 146] width 7 height 6
radio input "true"
click at [398, 219] on label "False" at bounding box center [420, 224] width 47 height 22
click at [402, 221] on input "False" at bounding box center [405, 224] width 7 height 6
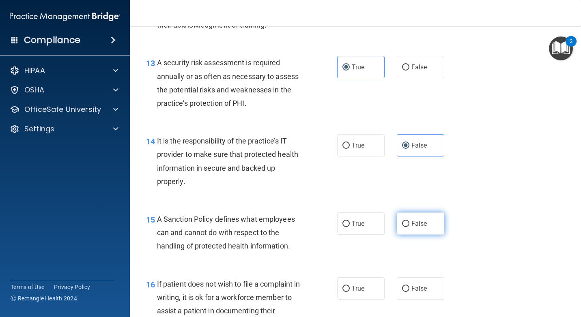
radio input "true"
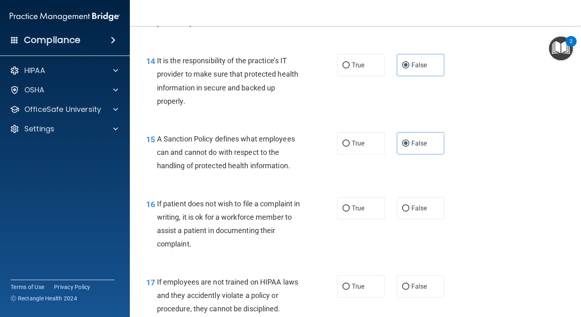
scroll to position [1176, 0]
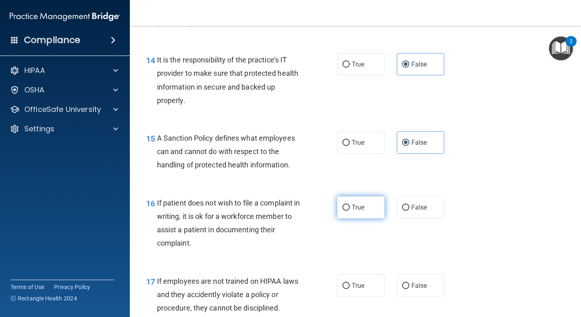
click at [346, 214] on label "True" at bounding box center [360, 207] width 47 height 22
click at [346, 211] on input "True" at bounding box center [345, 208] width 7 height 6
radio input "true"
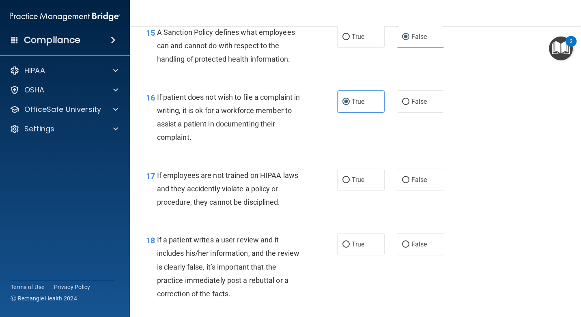
scroll to position [1298, 0]
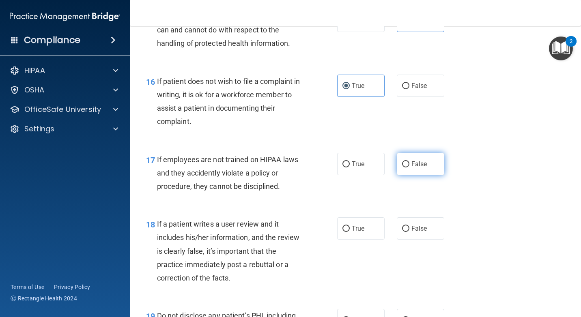
click at [419, 159] on label "False" at bounding box center [420, 164] width 47 height 22
click at [409, 161] on input "False" at bounding box center [405, 164] width 7 height 6
radio input "true"
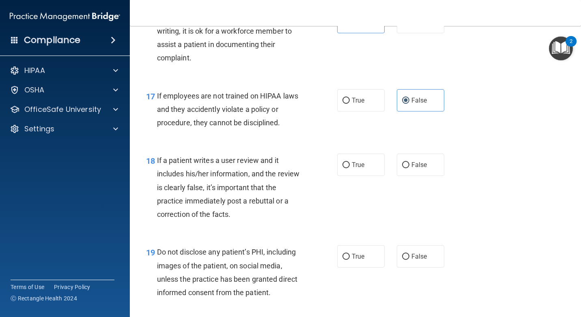
scroll to position [1379, 0]
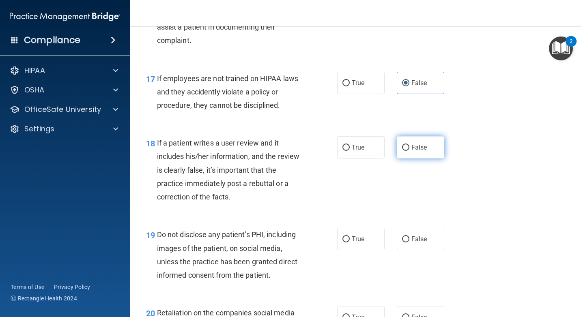
click at [412, 143] on label "False" at bounding box center [420, 147] width 47 height 22
click at [409, 145] on input "False" at bounding box center [405, 148] width 7 height 6
radio input "true"
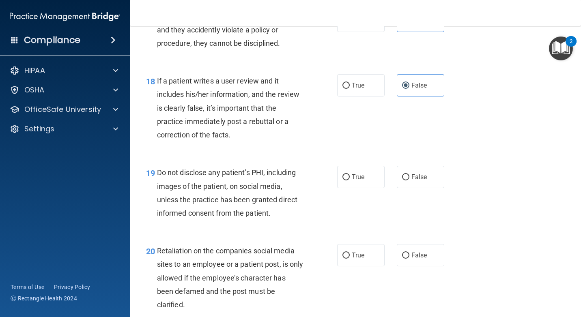
scroll to position [1460, 0]
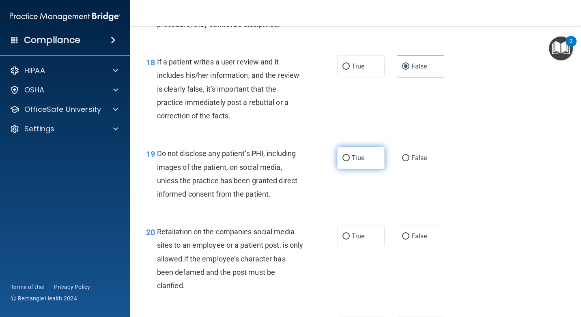
click at [348, 156] on label "True" at bounding box center [360, 158] width 47 height 22
click at [348, 156] on input "True" at bounding box center [345, 158] width 7 height 6
radio input "true"
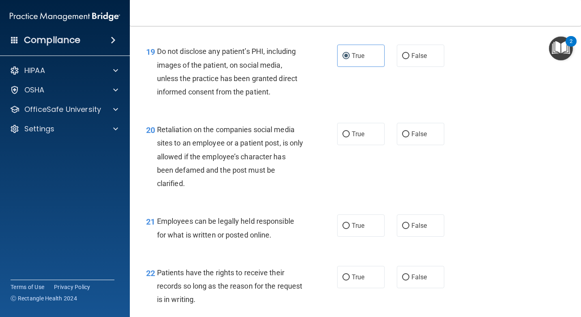
scroll to position [1582, 0]
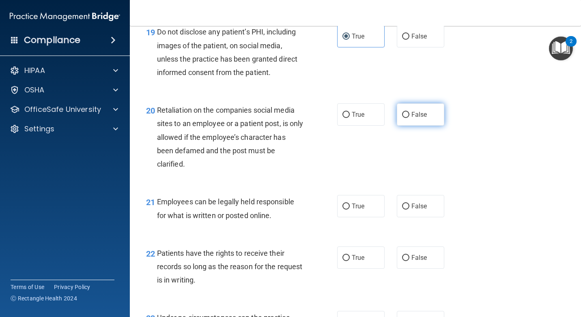
click at [416, 111] on span "False" at bounding box center [419, 115] width 16 height 8
click at [409, 112] on input "False" at bounding box center [405, 115] width 7 height 6
radio input "true"
click at [351, 217] on label "True" at bounding box center [360, 206] width 47 height 22
click at [350, 210] on input "True" at bounding box center [345, 207] width 7 height 6
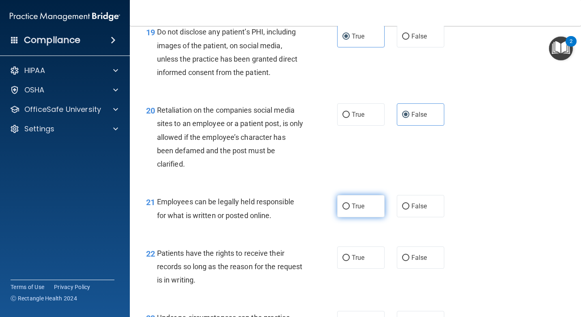
radio input "true"
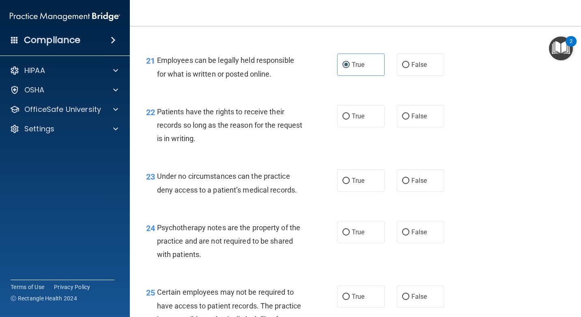
scroll to position [1744, 0]
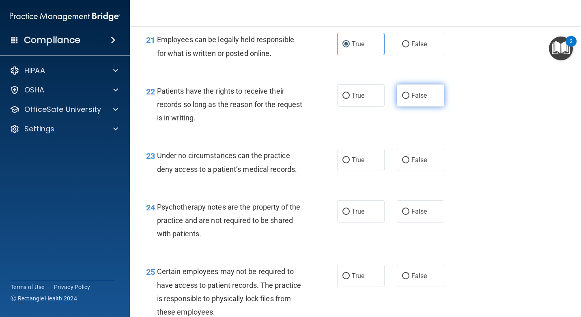
click at [405, 91] on label "False" at bounding box center [420, 95] width 47 height 22
click at [405, 93] on input "False" at bounding box center [405, 96] width 7 height 6
radio input "true"
click at [432, 162] on label "False" at bounding box center [420, 160] width 47 height 22
click at [409, 162] on input "False" at bounding box center [405, 160] width 7 height 6
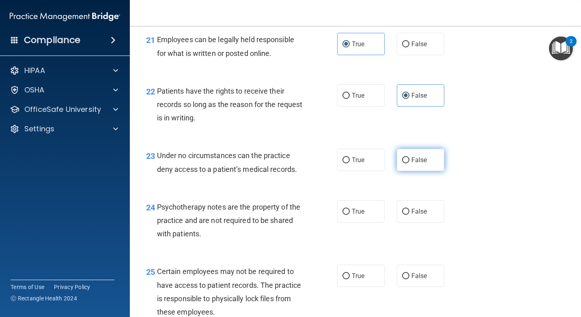
radio input "true"
click at [352, 211] on span "True" at bounding box center [358, 212] width 13 height 8
click at [350, 211] on input "True" at bounding box center [345, 212] width 7 height 6
radio input "true"
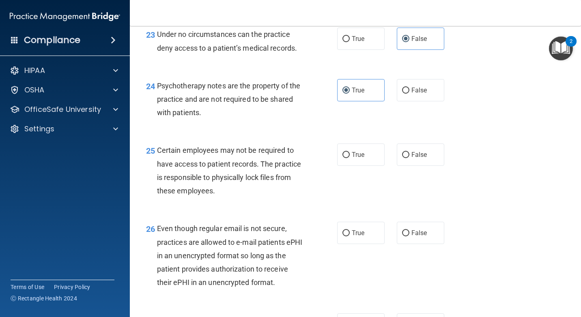
scroll to position [1866, 0]
click at [374, 152] on label "True" at bounding box center [360, 154] width 47 height 22
click at [350, 152] on input "True" at bounding box center [345, 155] width 7 height 6
radio input "true"
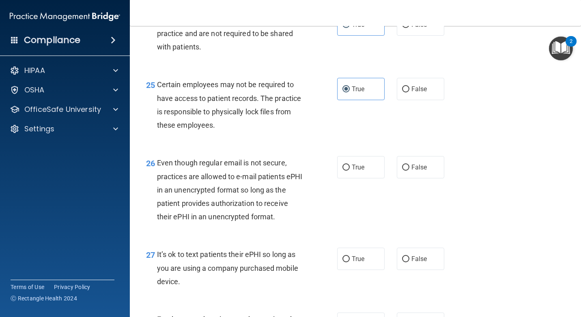
scroll to position [1987, 0]
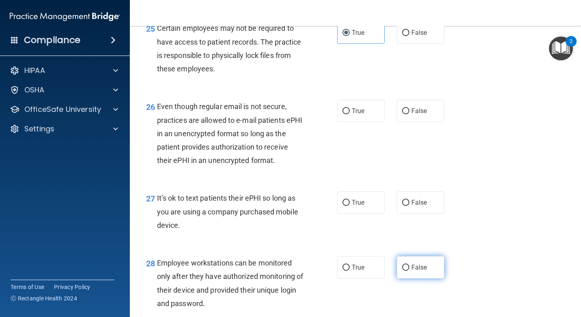
click at [416, 264] on span "False" at bounding box center [419, 268] width 16 height 8
click at [409, 265] on input "False" at bounding box center [405, 268] width 7 height 6
radio input "true"
click at [338, 206] on label "True" at bounding box center [360, 202] width 47 height 22
click at [342, 206] on input "True" at bounding box center [345, 203] width 7 height 6
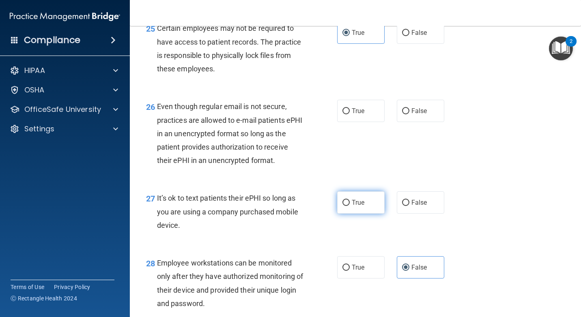
radio input "true"
click at [365, 116] on label "True" at bounding box center [360, 111] width 47 height 22
click at [350, 114] on input "True" at bounding box center [345, 111] width 7 height 6
radio input "true"
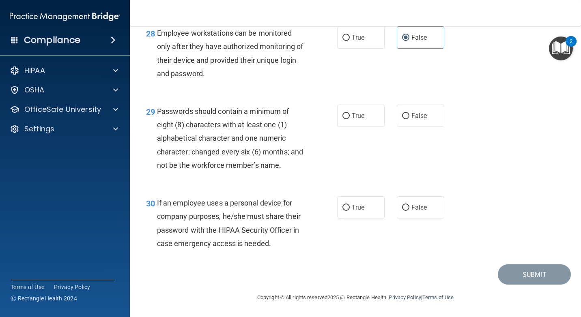
scroll to position [2231, 0]
click at [363, 105] on label "True" at bounding box center [360, 116] width 47 height 22
click at [350, 113] on input "True" at bounding box center [345, 116] width 7 height 6
radio input "true"
click at [342, 205] on input "True" at bounding box center [345, 208] width 7 height 6
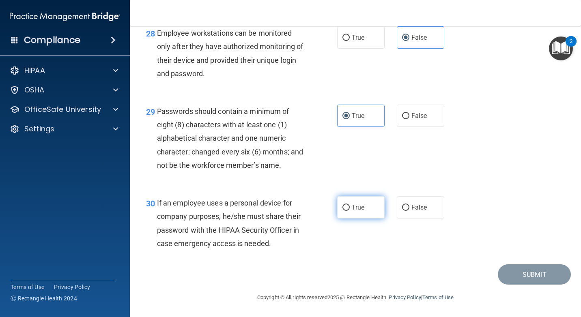
radio input "true"
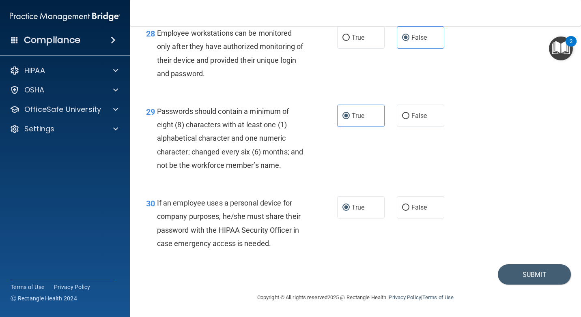
click at [432, 186] on div "30 If an employee uses a personal device for company purposes, he/she must shar…" at bounding box center [355, 225] width 431 height 78
click at [421, 204] on span "False" at bounding box center [419, 208] width 16 height 8
click at [409, 205] on input "False" at bounding box center [405, 208] width 7 height 6
radio input "true"
radio input "false"
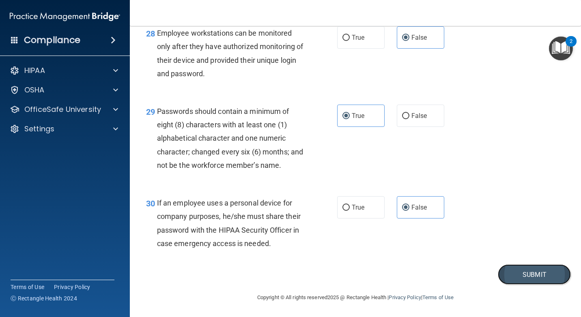
click at [548, 281] on button "Submit" at bounding box center [534, 274] width 73 height 21
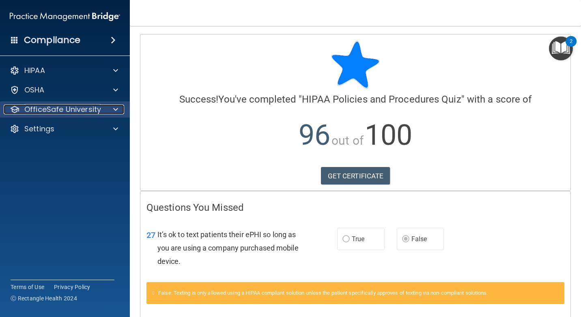
click at [82, 112] on p "OfficeSafe University" at bounding box center [62, 110] width 77 height 10
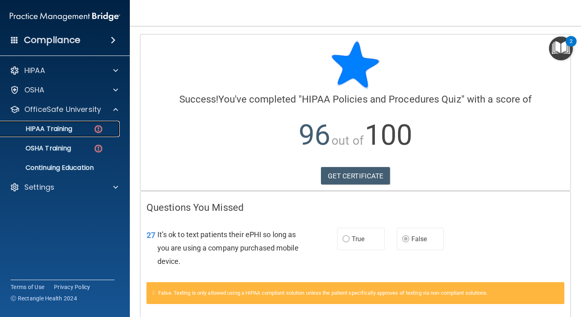
click at [75, 136] on link "HIPAA Training" at bounding box center [56, 129] width 128 height 16
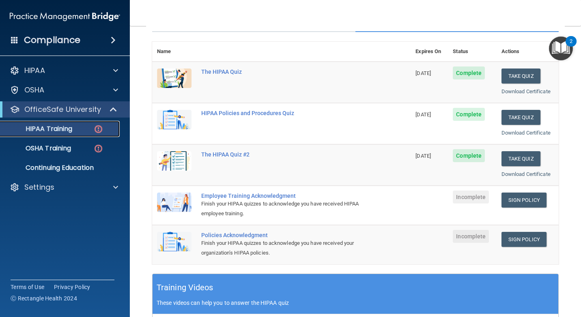
scroll to position [122, 0]
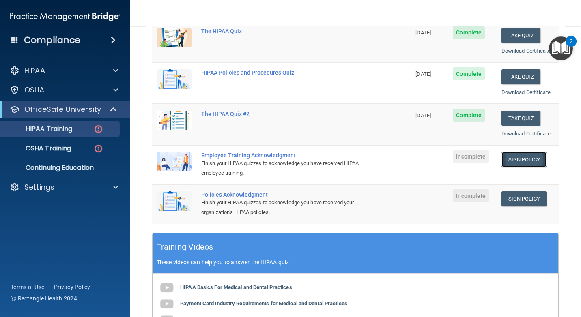
click at [514, 161] on link "Sign Policy" at bounding box center [523, 159] width 45 height 15
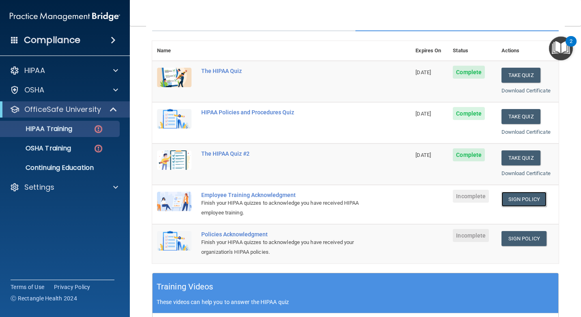
scroll to position [0, 0]
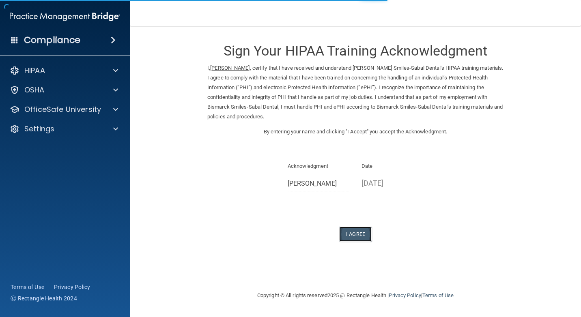
click at [361, 234] on button "I Agree" at bounding box center [355, 234] width 32 height 15
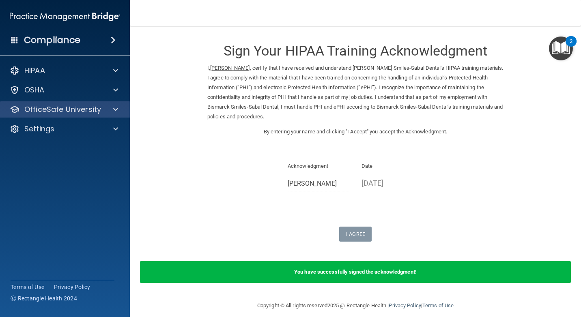
click at [71, 115] on div "OfficeSafe University" at bounding box center [65, 109] width 130 height 16
click at [101, 108] on div "OfficeSafe University" at bounding box center [54, 110] width 101 height 10
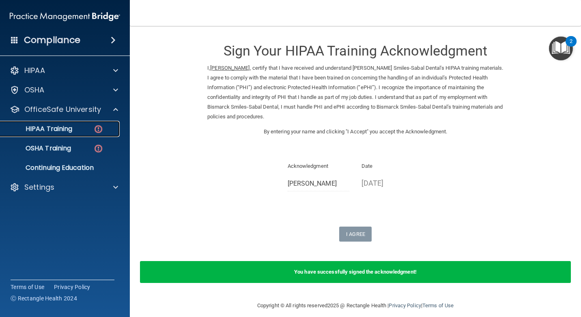
click at [86, 128] on div "HIPAA Training" at bounding box center [60, 129] width 111 height 8
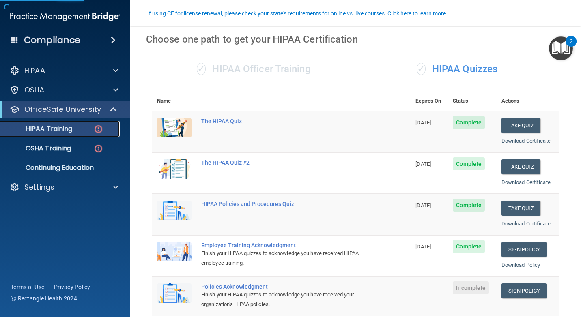
scroll to position [81, 0]
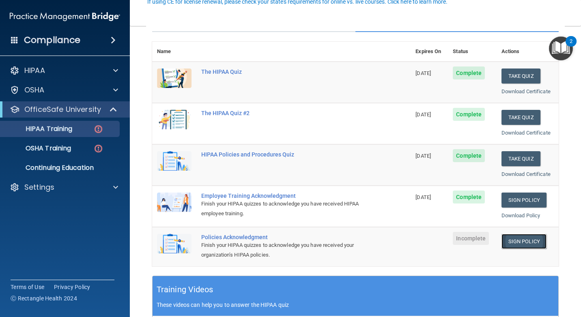
click at [529, 238] on link "Sign Policy" at bounding box center [523, 241] width 45 height 15
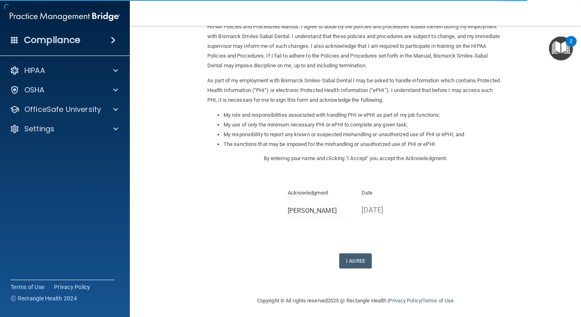
scroll to position [54, 0]
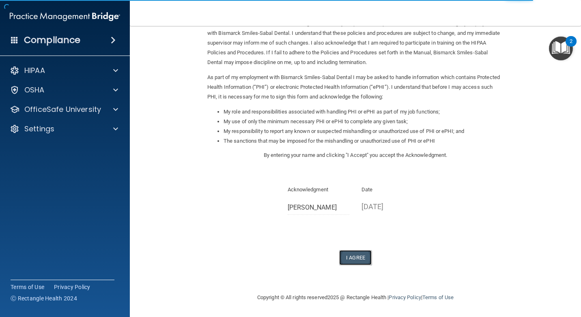
click at [362, 256] on button "I Agree" at bounding box center [355, 257] width 32 height 15
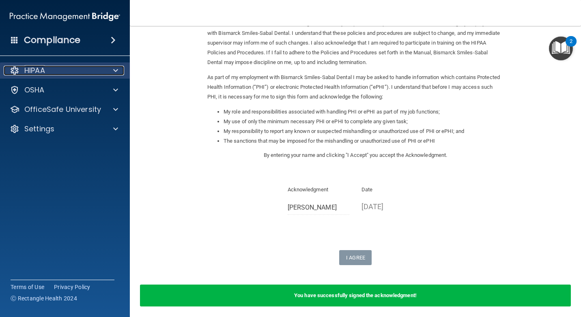
click at [62, 73] on div "HIPAA" at bounding box center [54, 71] width 101 height 10
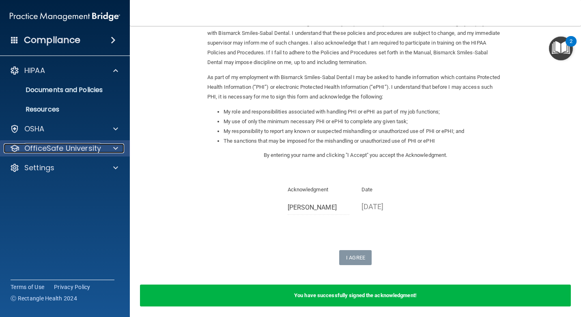
click at [74, 146] on p "OfficeSafe University" at bounding box center [62, 149] width 77 height 10
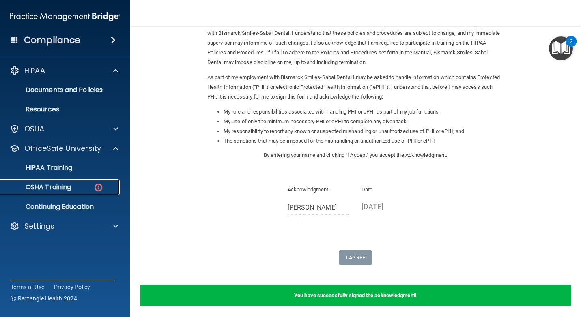
click at [78, 186] on div "OSHA Training" at bounding box center [60, 187] width 111 height 8
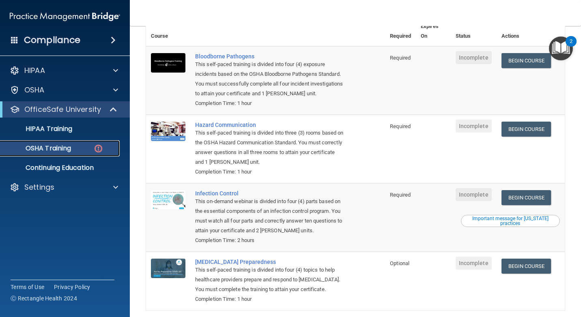
scroll to position [33, 0]
